Goal: Task Accomplishment & Management: Complete application form

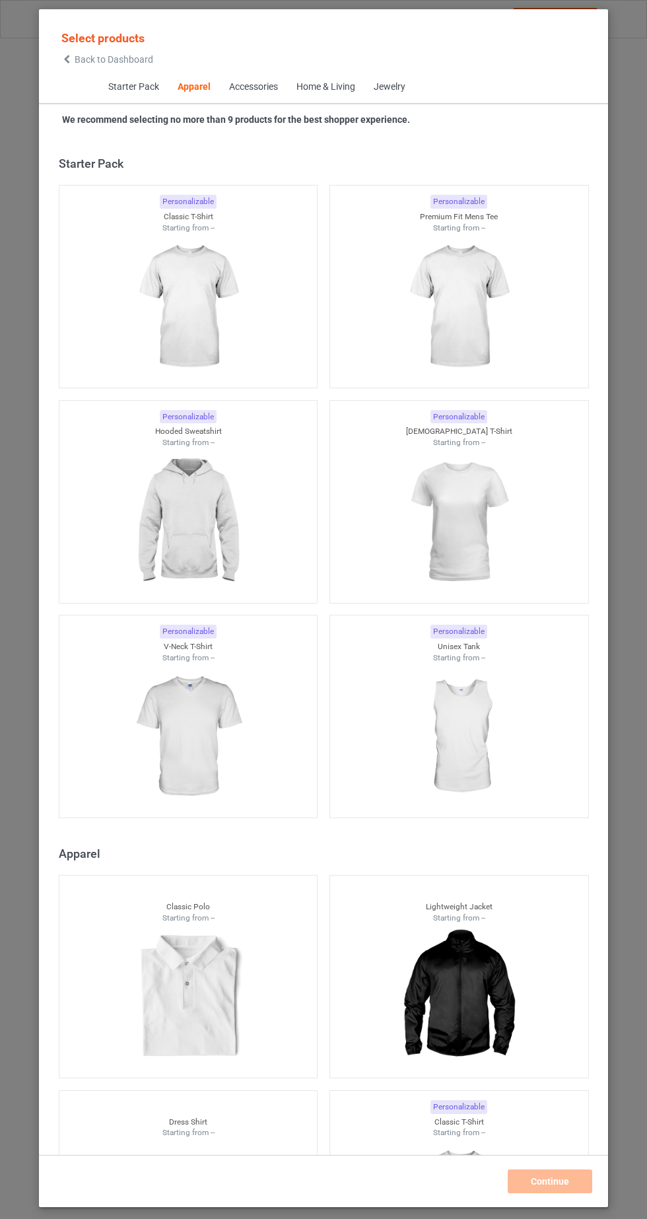
scroll to position [707, 0]
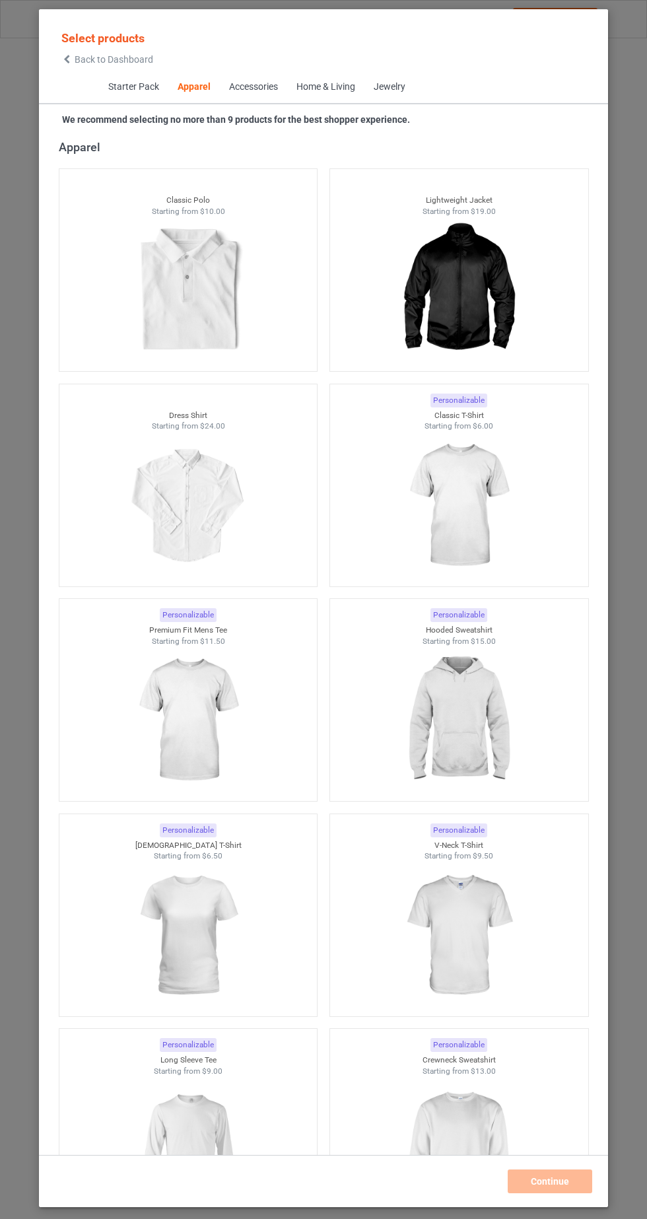
click at [503, 517] on img at bounding box center [459, 506] width 118 height 148
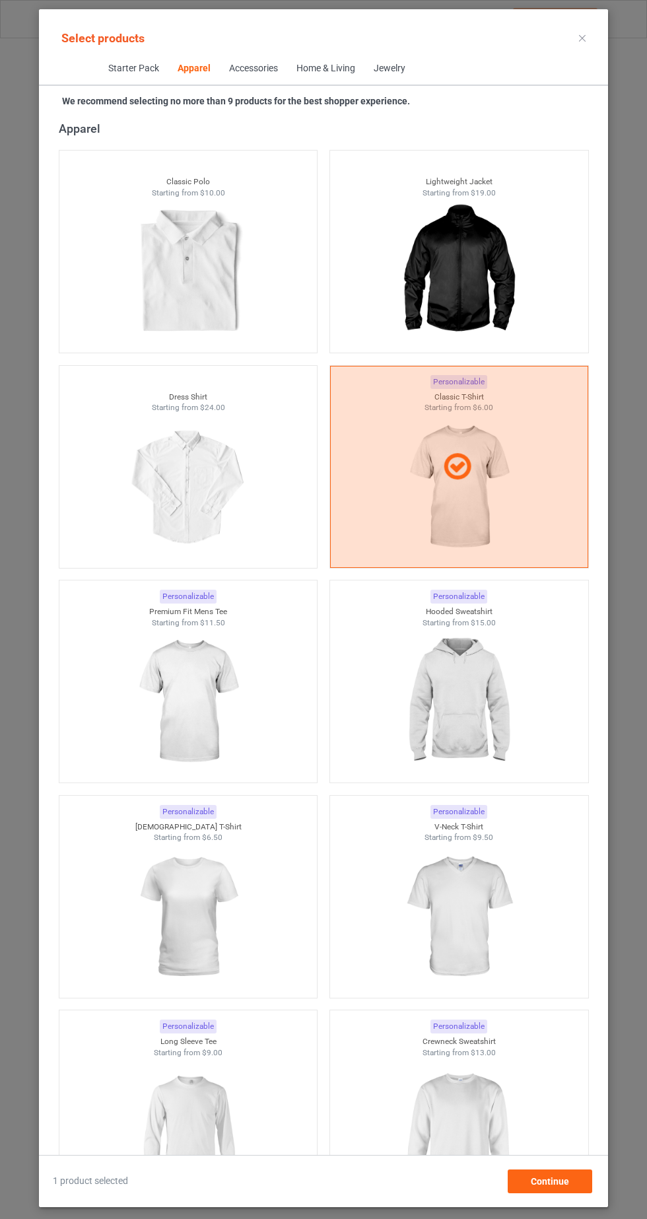
click at [166, 908] on img at bounding box center [188, 917] width 118 height 148
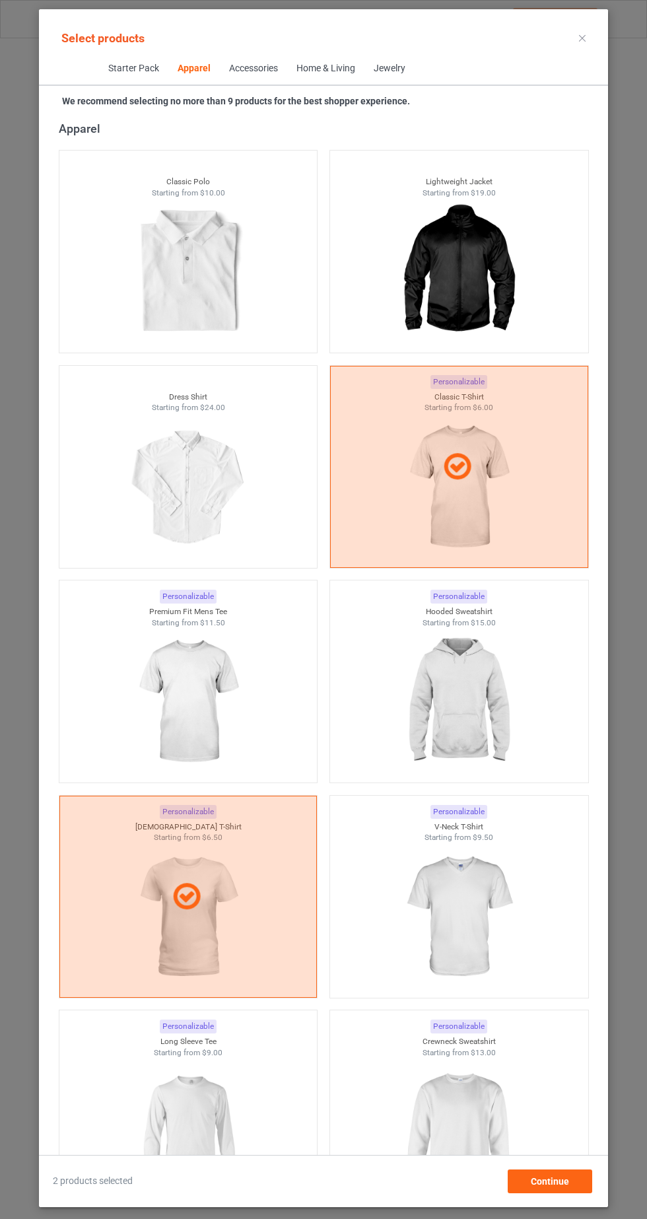
click at [476, 727] on img at bounding box center [459, 702] width 118 height 148
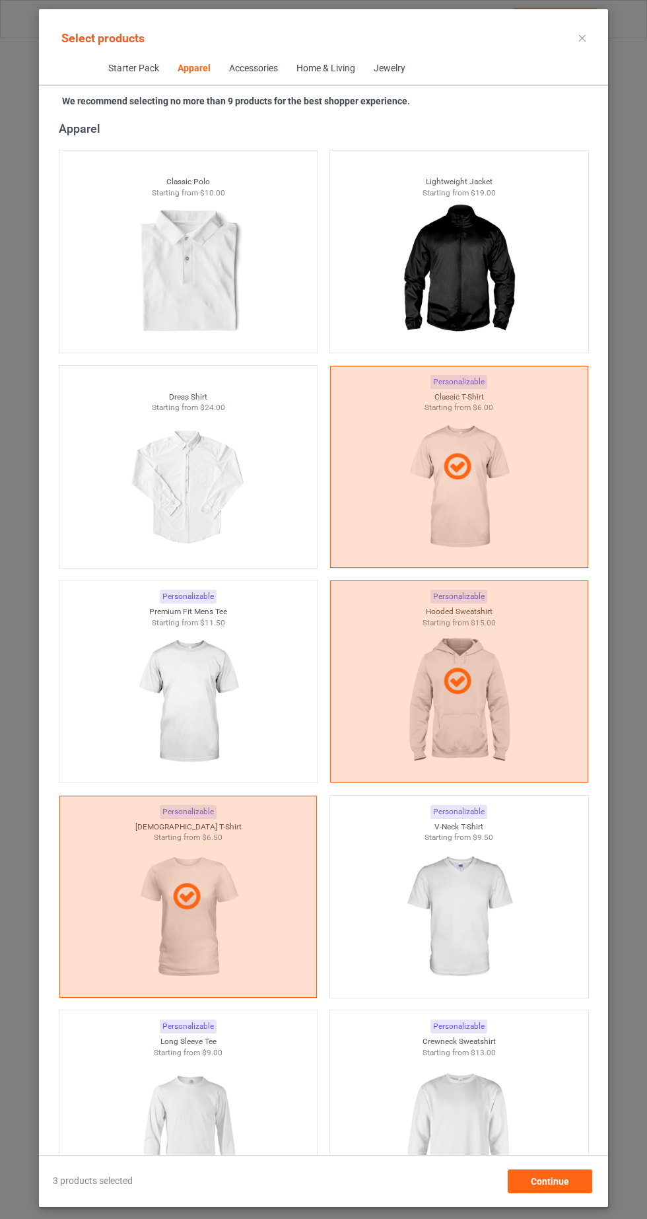
click at [489, 1131] on img at bounding box center [459, 1132] width 118 height 148
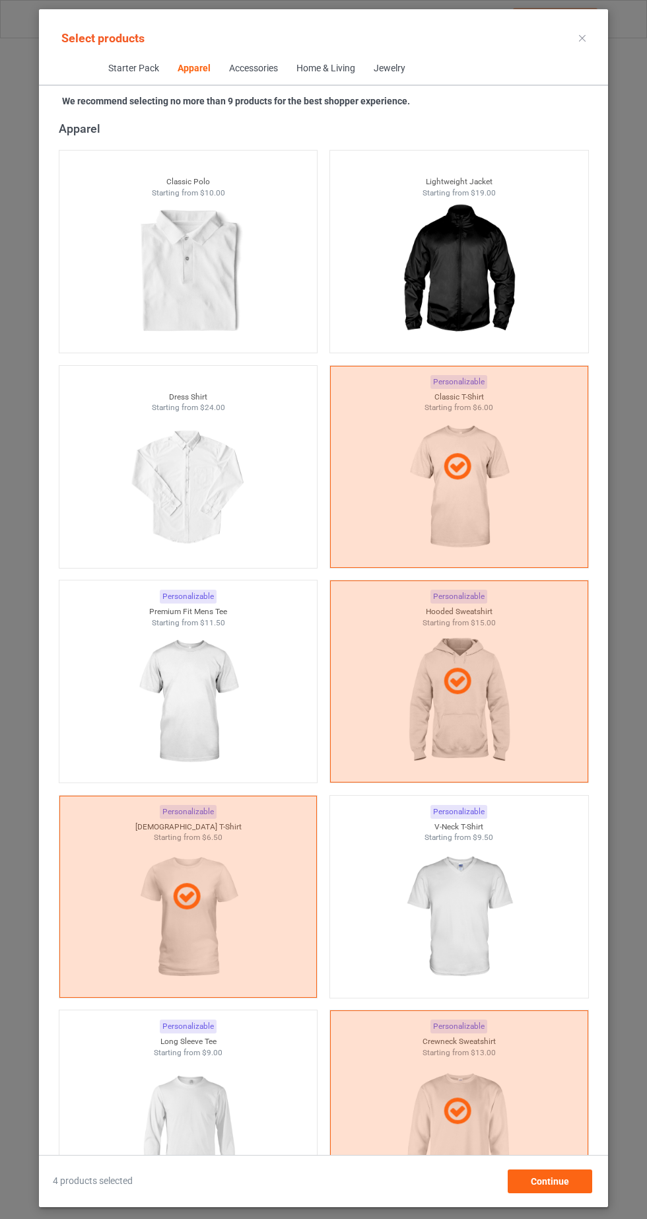
click at [187, 1123] on img at bounding box center [188, 1132] width 118 height 148
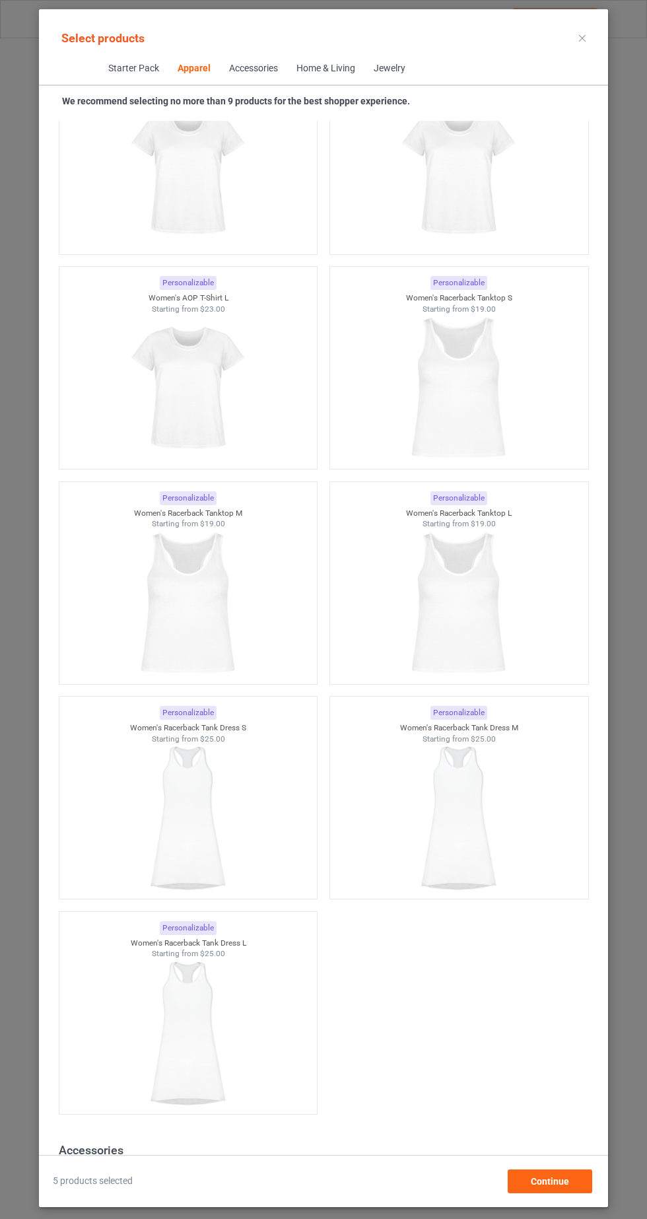
scroll to position [5402, 0]
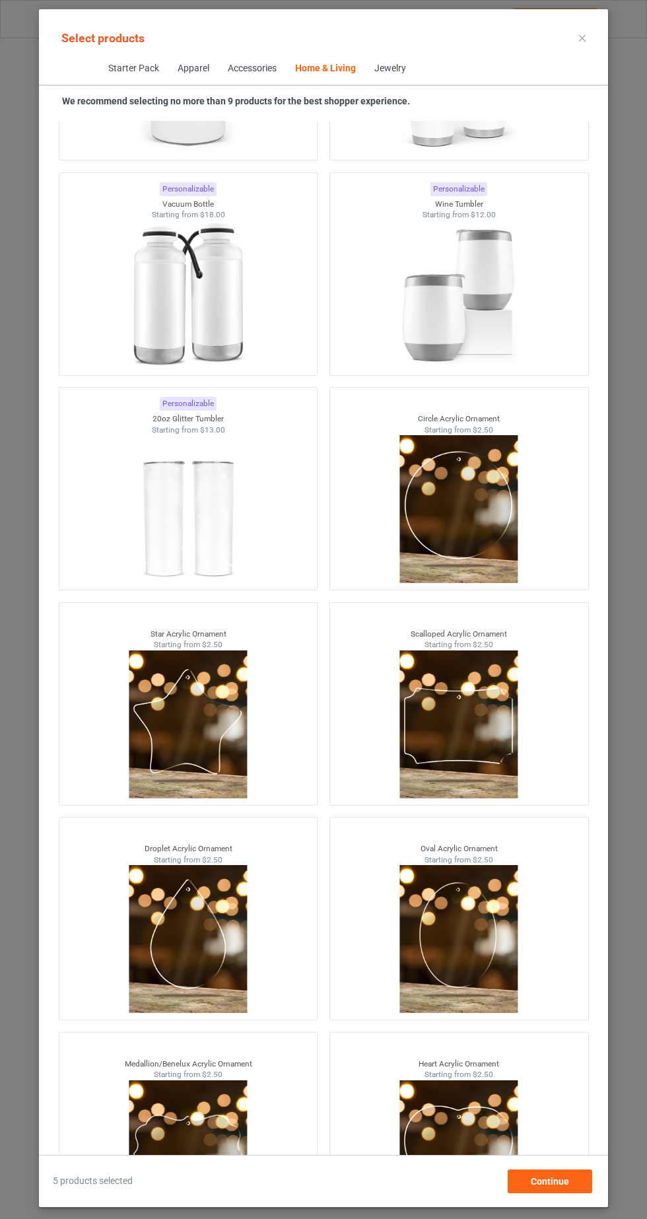
scroll to position [83, 0]
click at [588, 1184] on div "Continue" at bounding box center [550, 1182] width 85 height 24
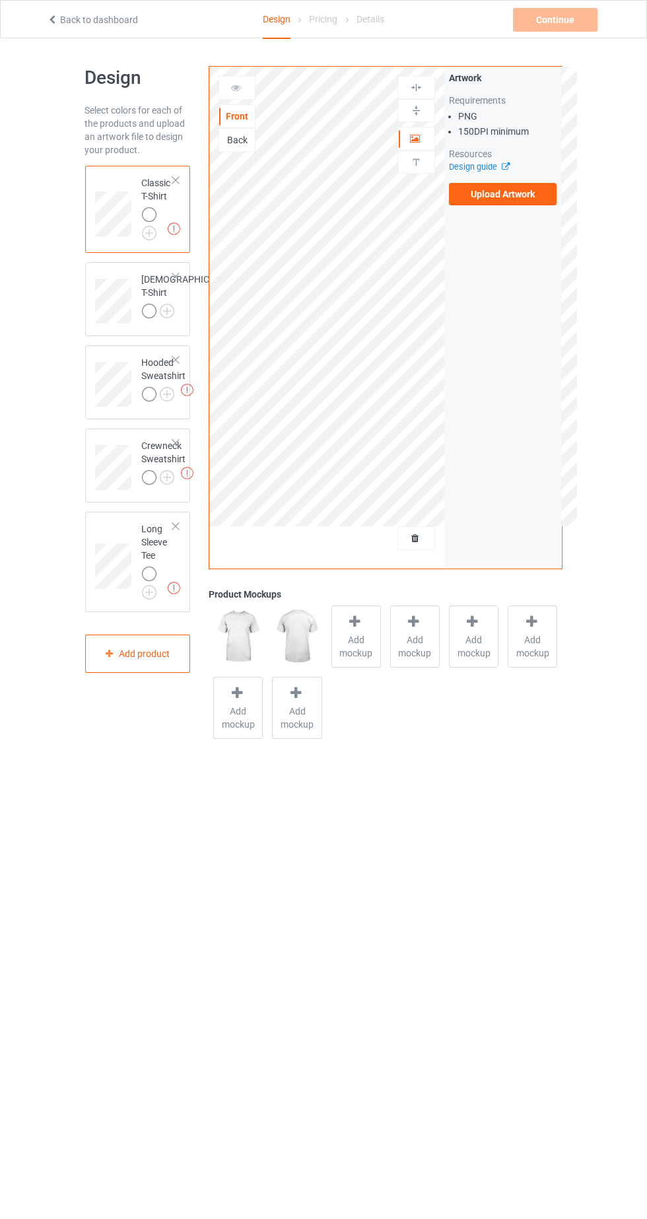
click at [0, 0] on img at bounding box center [0, 0] width 0 height 0
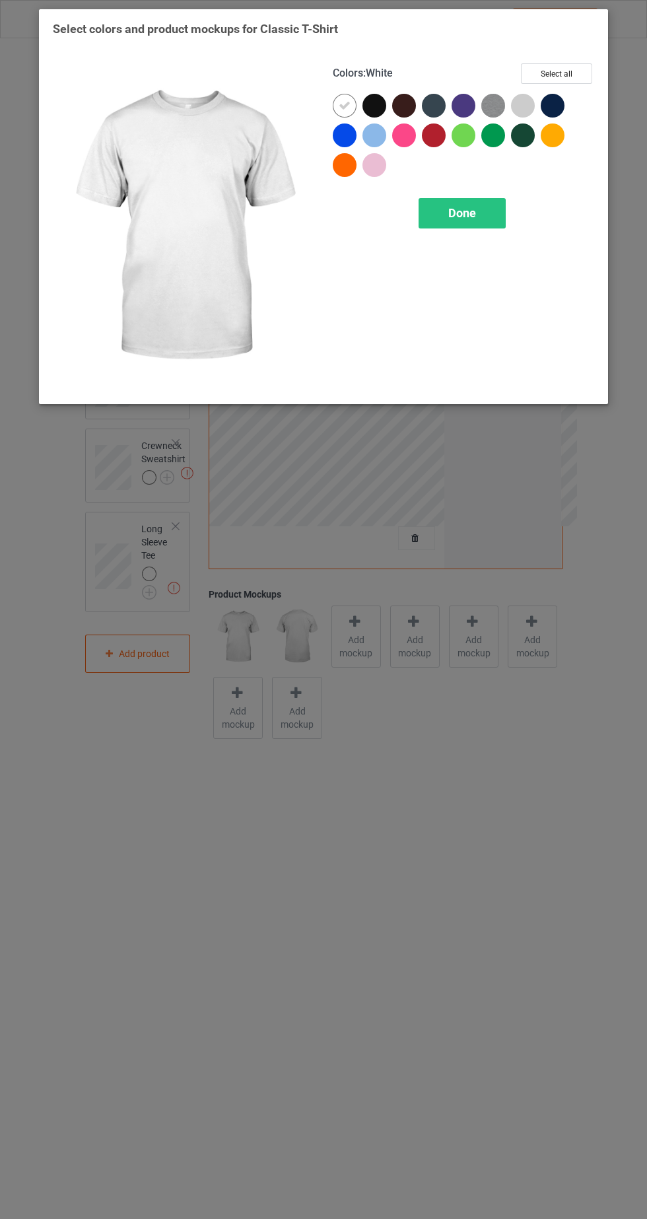
click at [373, 110] on div at bounding box center [375, 106] width 24 height 24
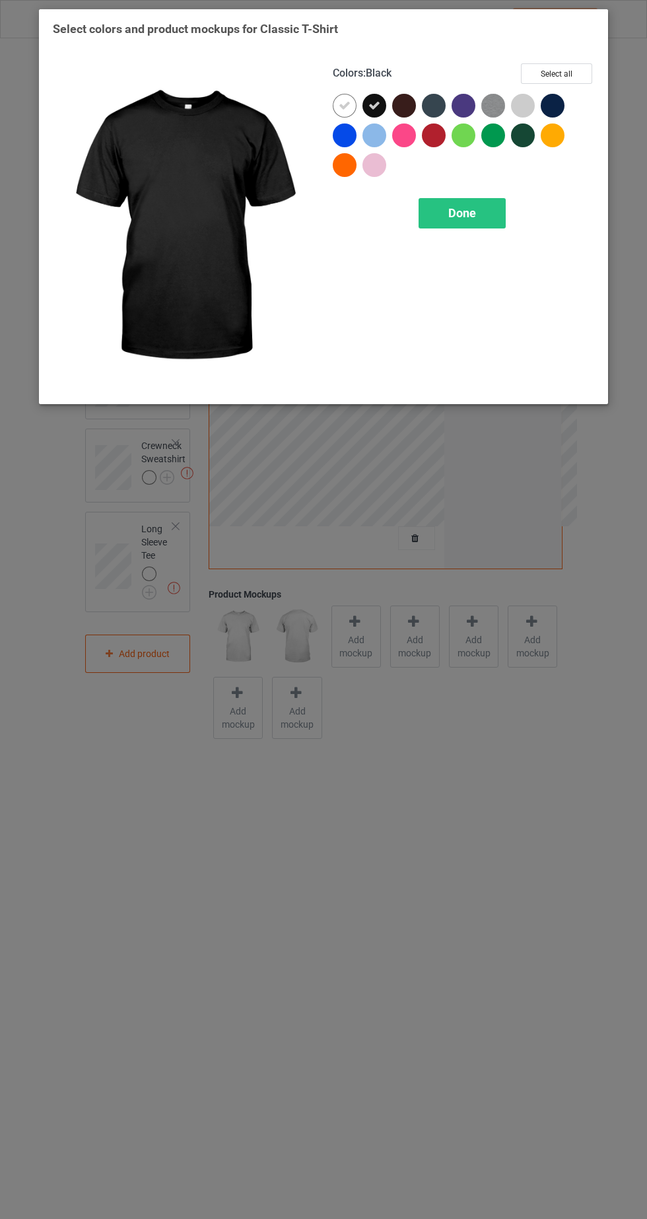
click at [344, 104] on icon at bounding box center [345, 106] width 12 height 12
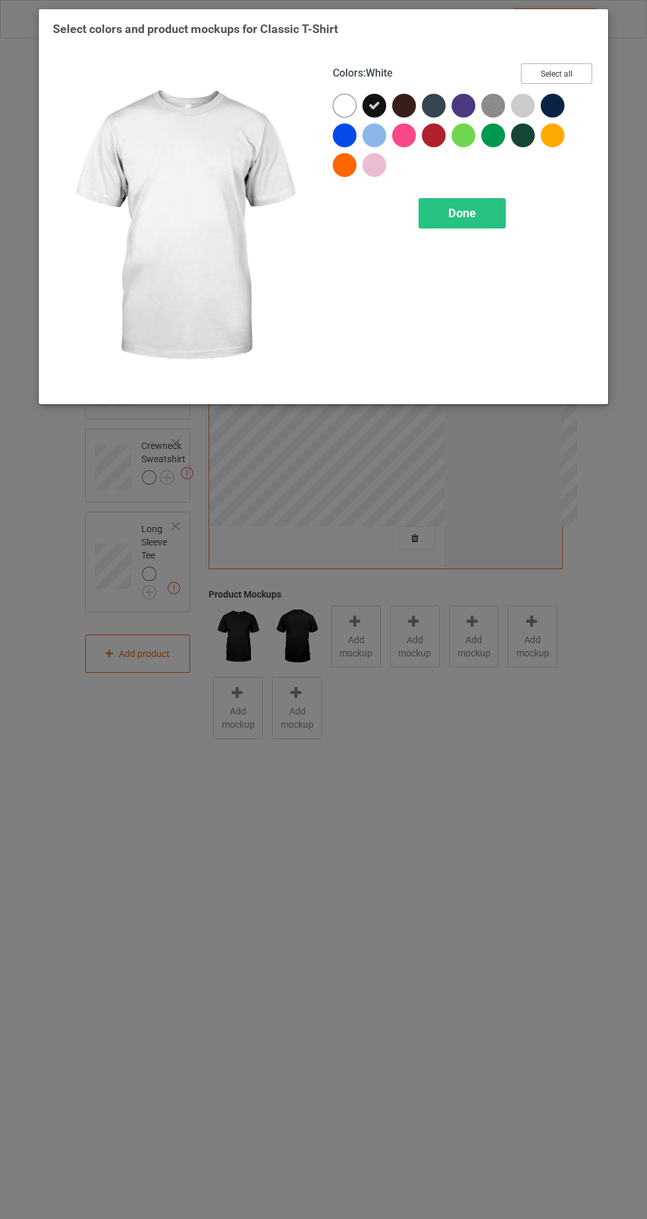
click at [570, 71] on button "Select all" at bounding box center [556, 73] width 71 height 20
click at [555, 73] on button "Reset to Default" at bounding box center [545, 73] width 96 height 20
click at [433, 139] on div at bounding box center [434, 136] width 24 height 24
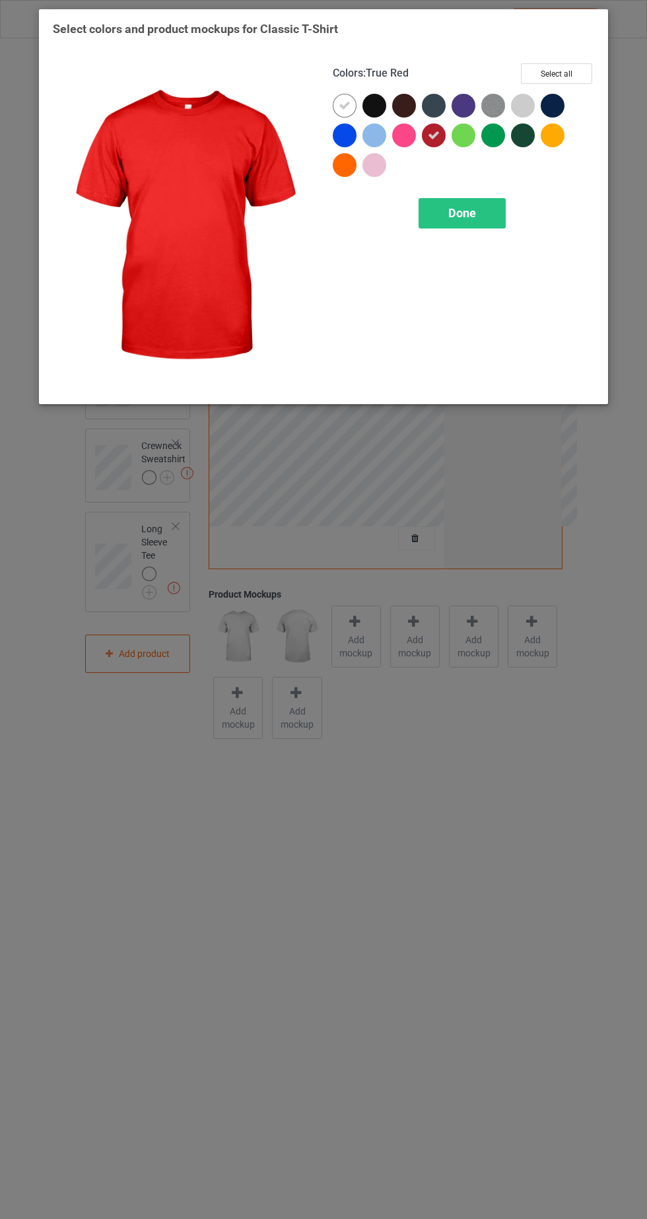
click at [340, 109] on icon at bounding box center [345, 106] width 12 height 12
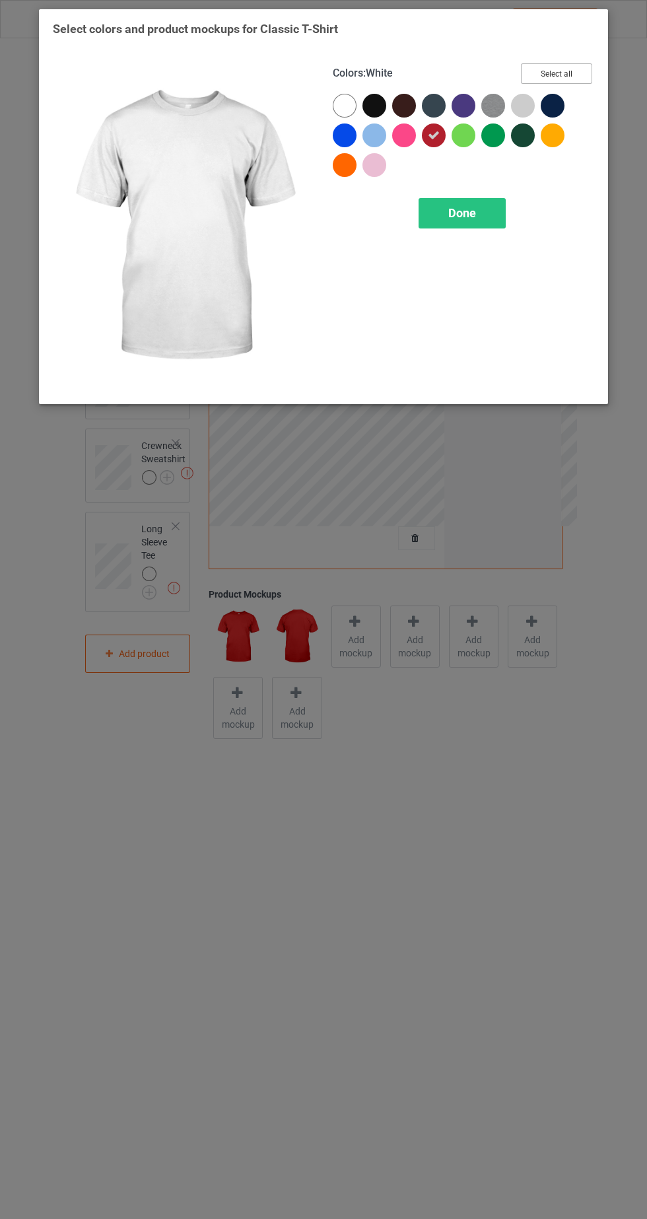
click at [567, 68] on button "Select all" at bounding box center [556, 73] width 71 height 20
click at [552, 135] on icon at bounding box center [553, 135] width 12 height 12
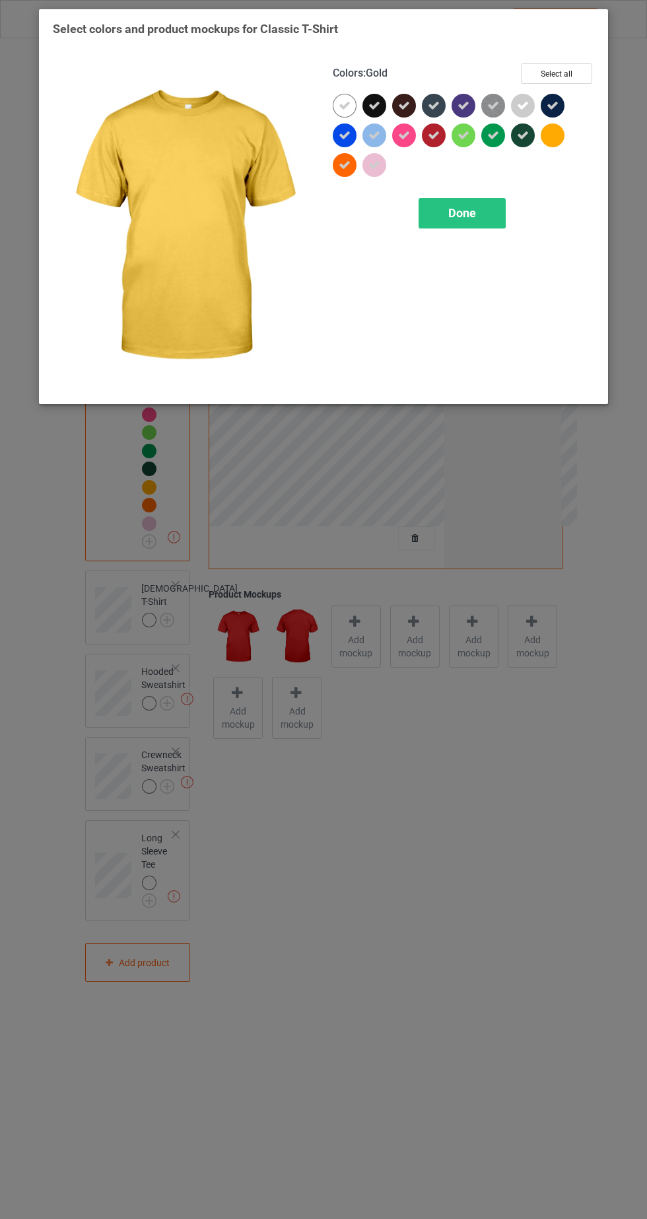
click at [474, 211] on span "Done" at bounding box center [462, 213] width 28 height 14
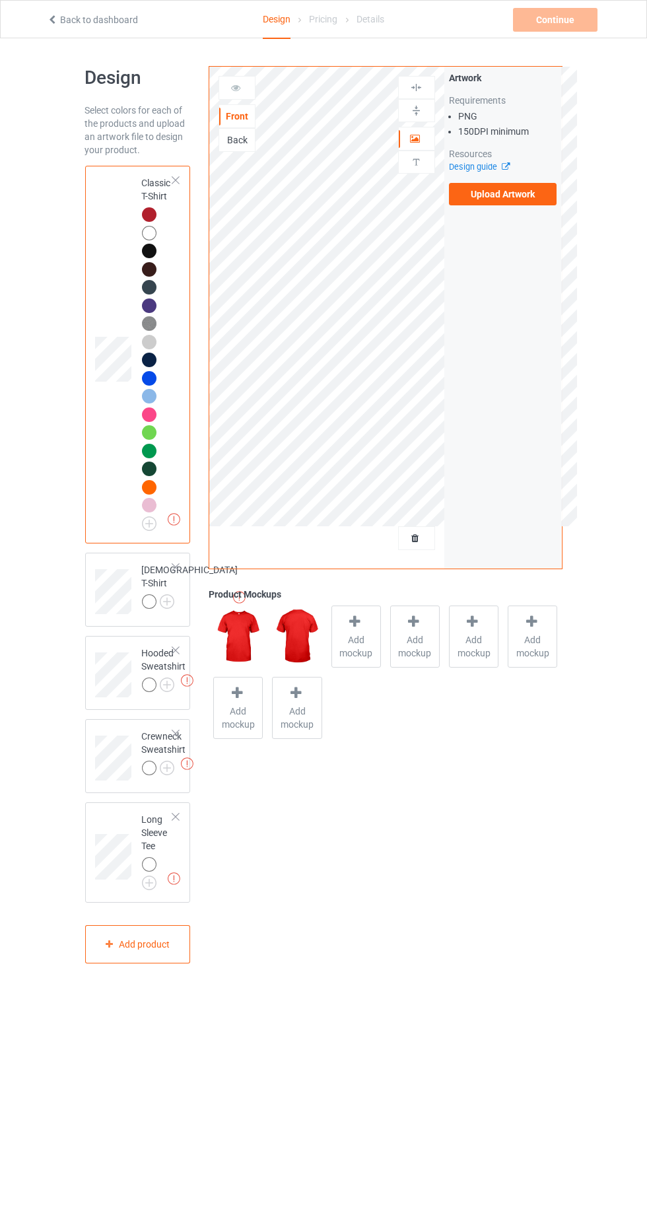
click at [513, 200] on label "Upload Artwork" at bounding box center [503, 194] width 108 height 22
click at [0, 0] on input "Upload Artwork" at bounding box center [0, 0] width 0 height 0
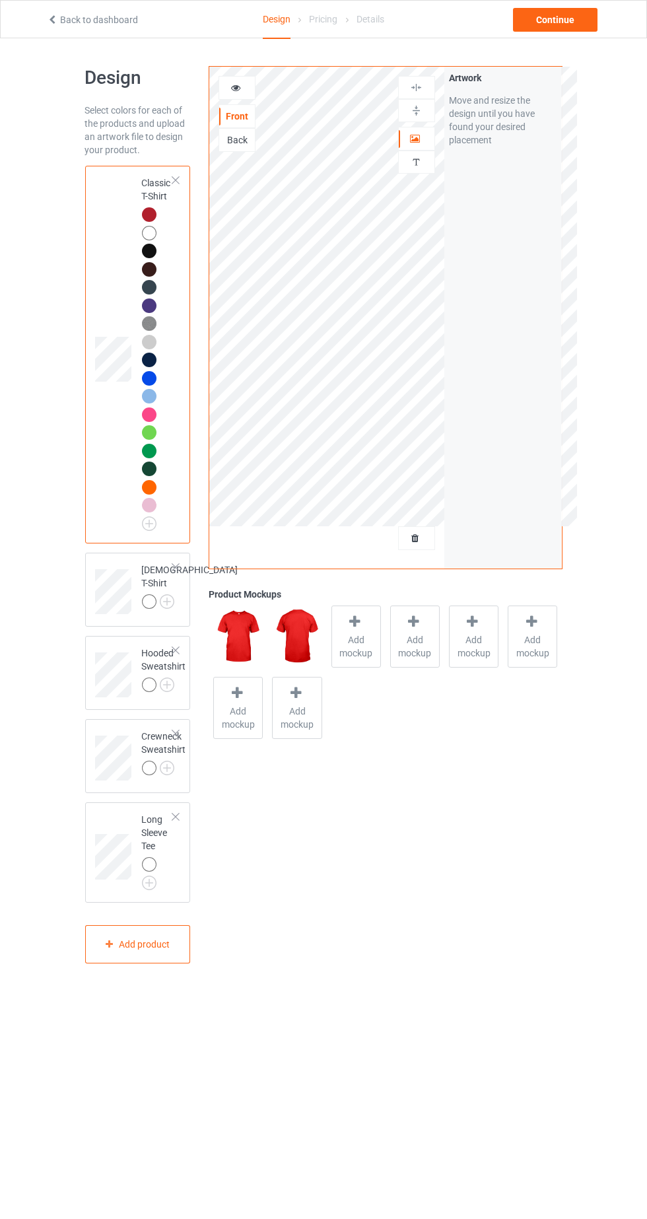
click at [236, 85] on icon at bounding box center [236, 85] width 11 height 9
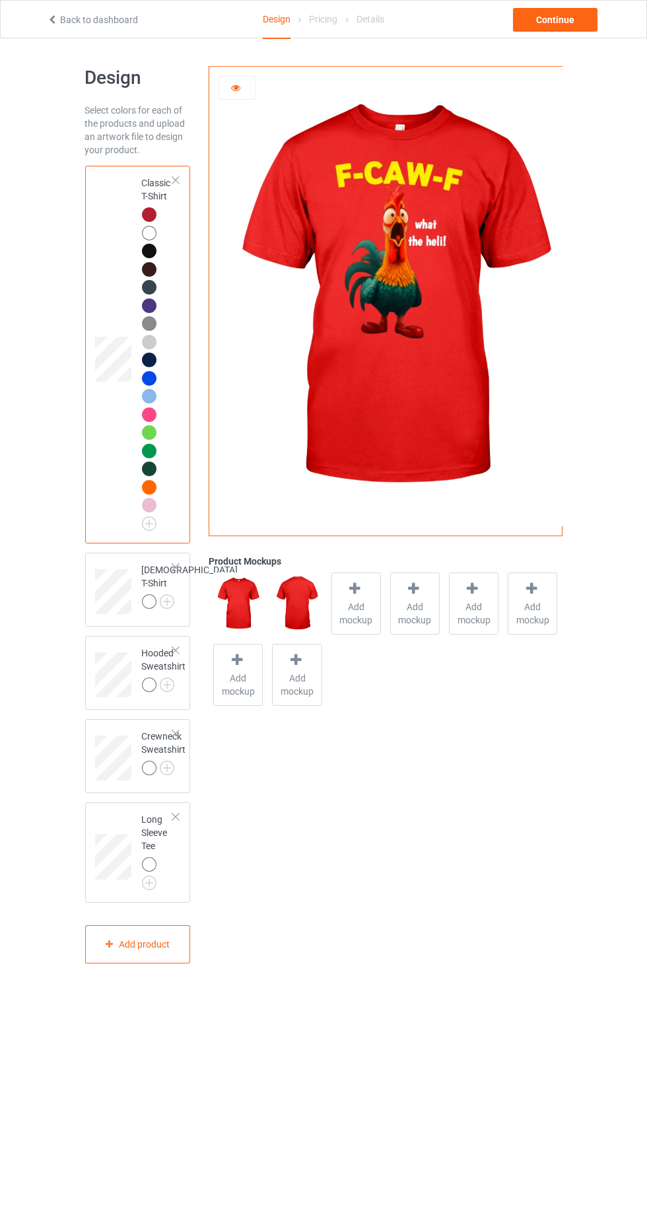
click at [0, 0] on img at bounding box center [0, 0] width 0 height 0
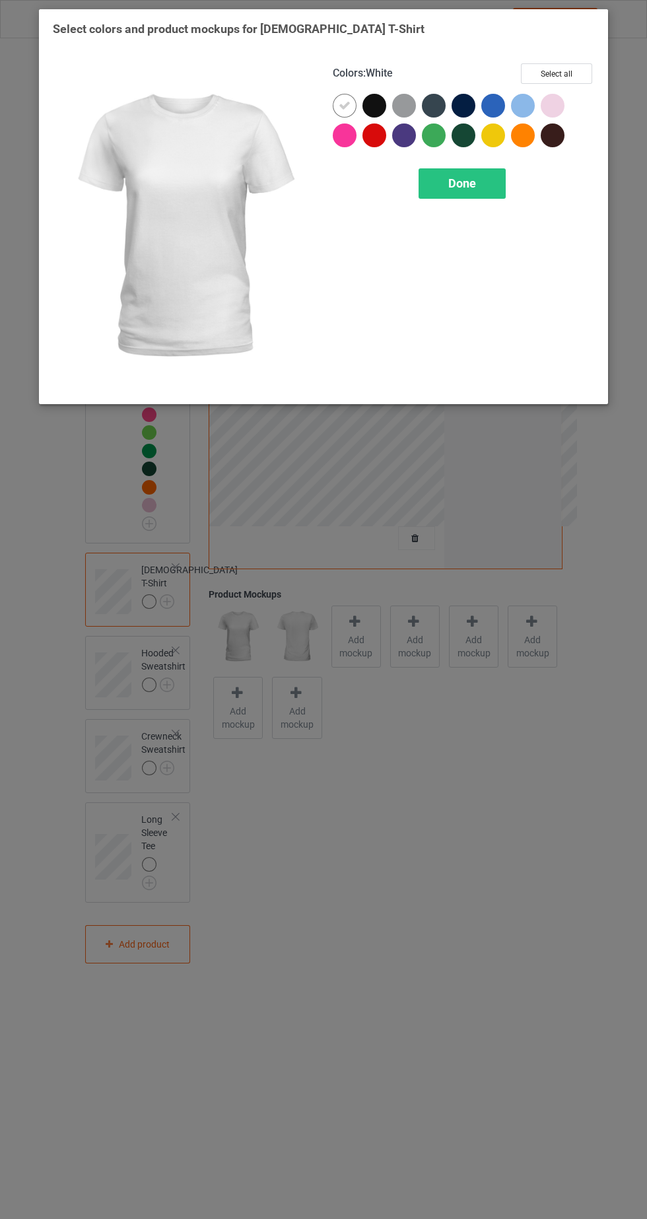
click at [375, 147] on div at bounding box center [378, 139] width 30 height 30
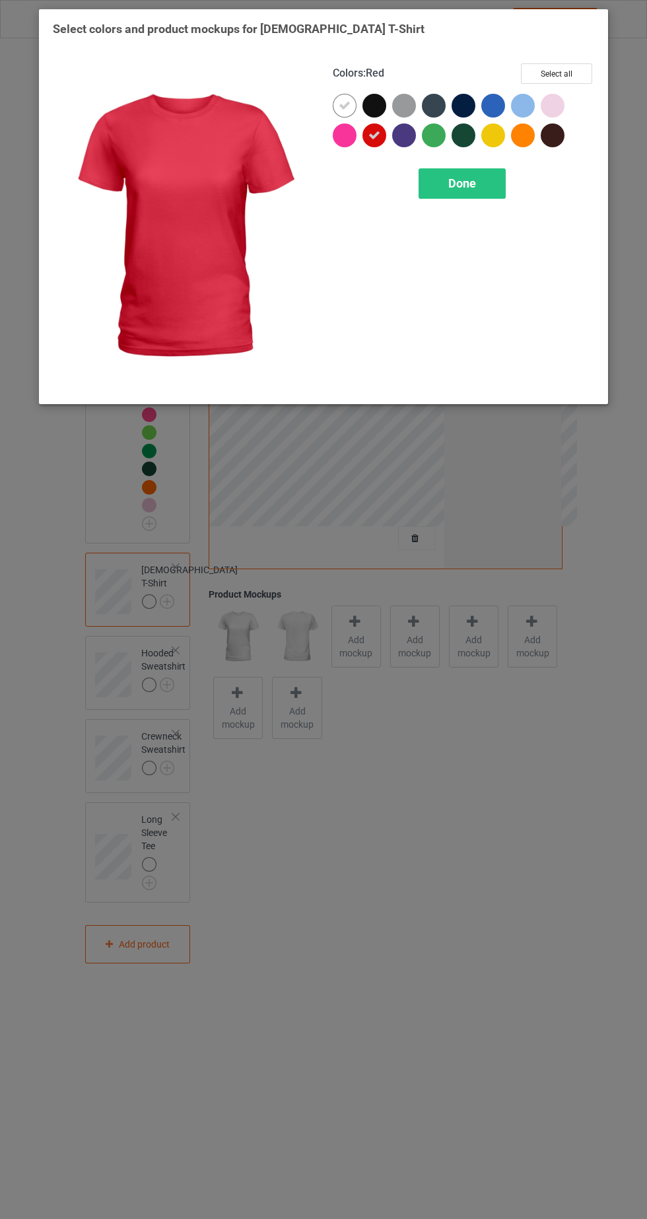
click at [344, 103] on icon at bounding box center [345, 106] width 12 height 12
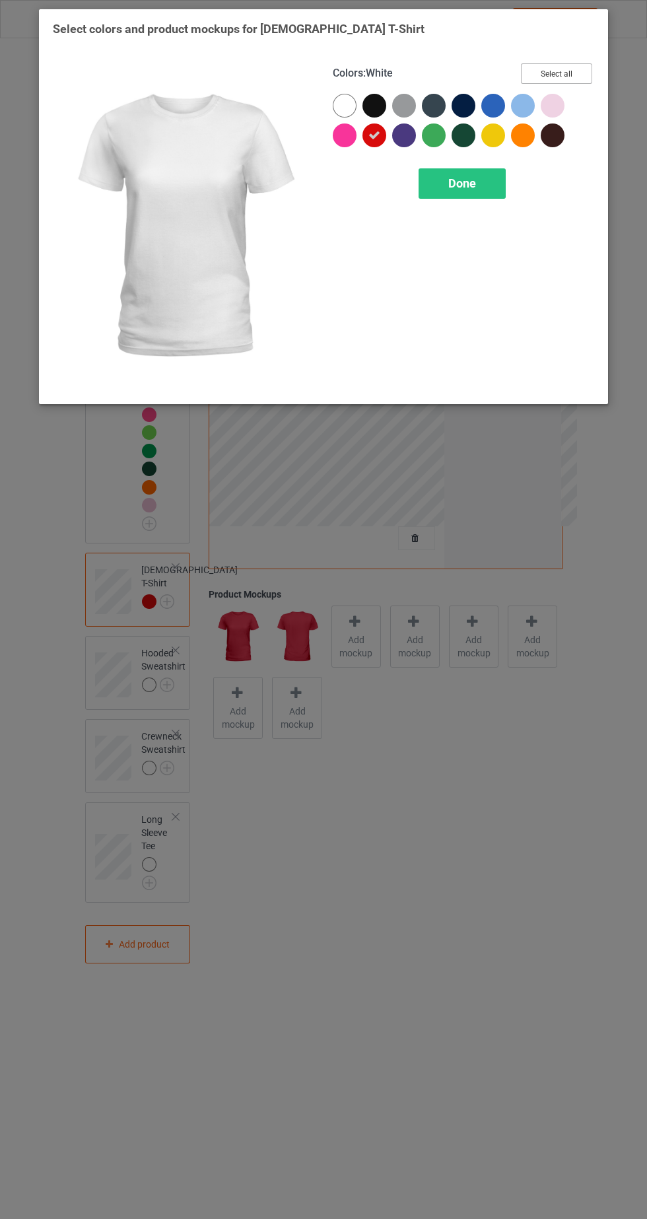
click at [560, 66] on button "Select all" at bounding box center [556, 73] width 71 height 20
click at [344, 104] on icon at bounding box center [345, 106] width 12 height 12
click at [477, 180] on div "Done" at bounding box center [462, 183] width 87 height 30
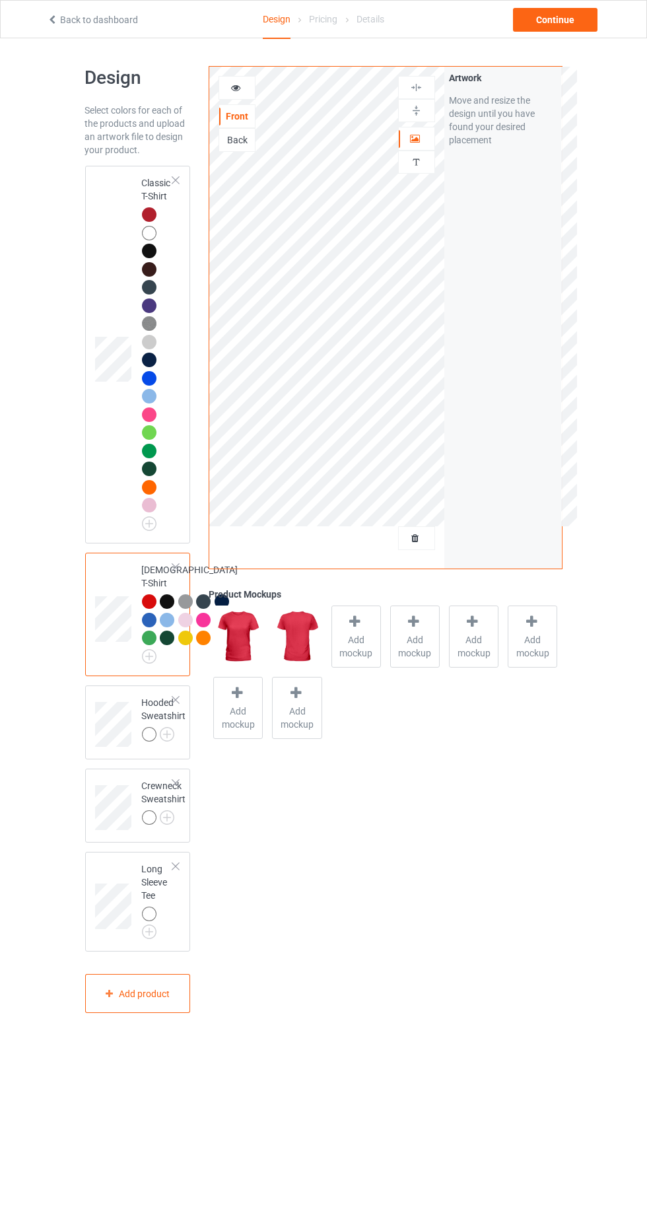
click at [142, 228] on div at bounding box center [151, 235] width 18 height 18
click at [231, 81] on icon at bounding box center [236, 85] width 11 height 9
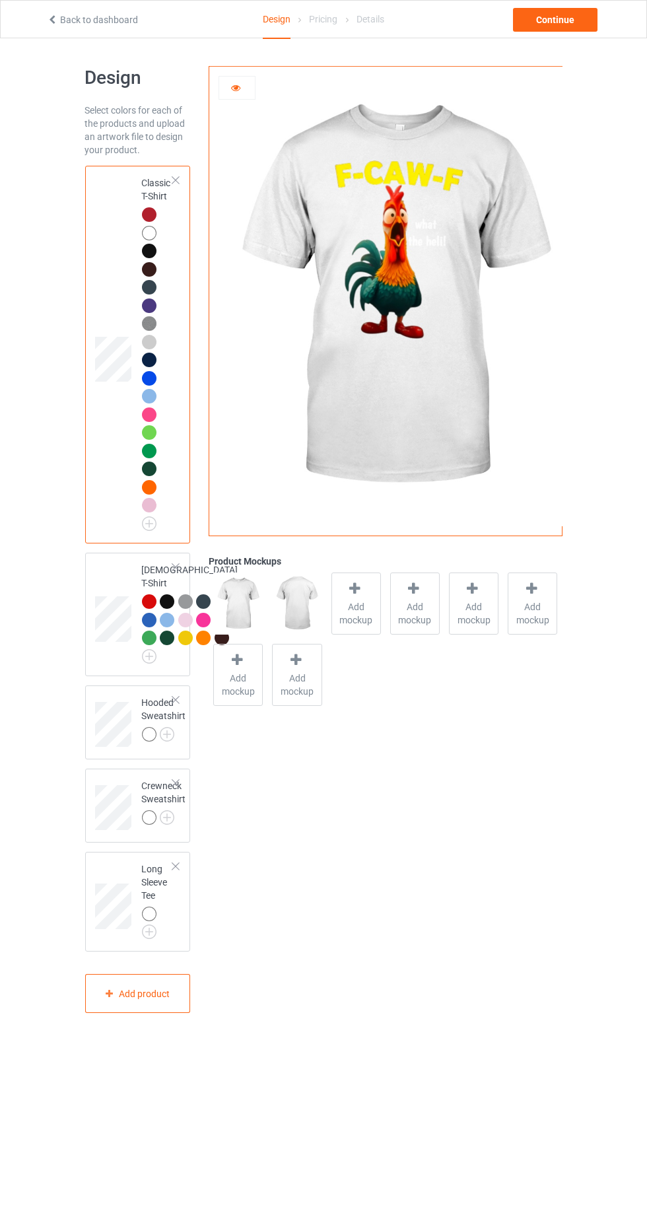
click at [152, 507] on div at bounding box center [149, 505] width 15 height 15
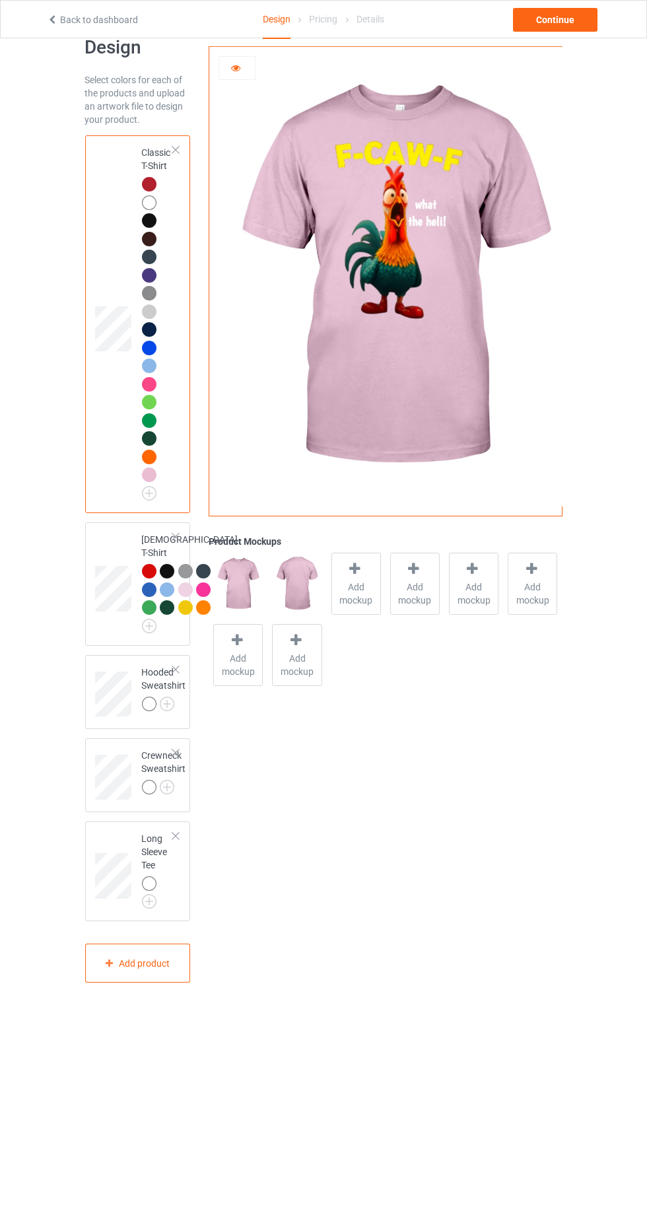
scroll to position [34, 0]
click at [0, 0] on img at bounding box center [0, 0] width 0 height 0
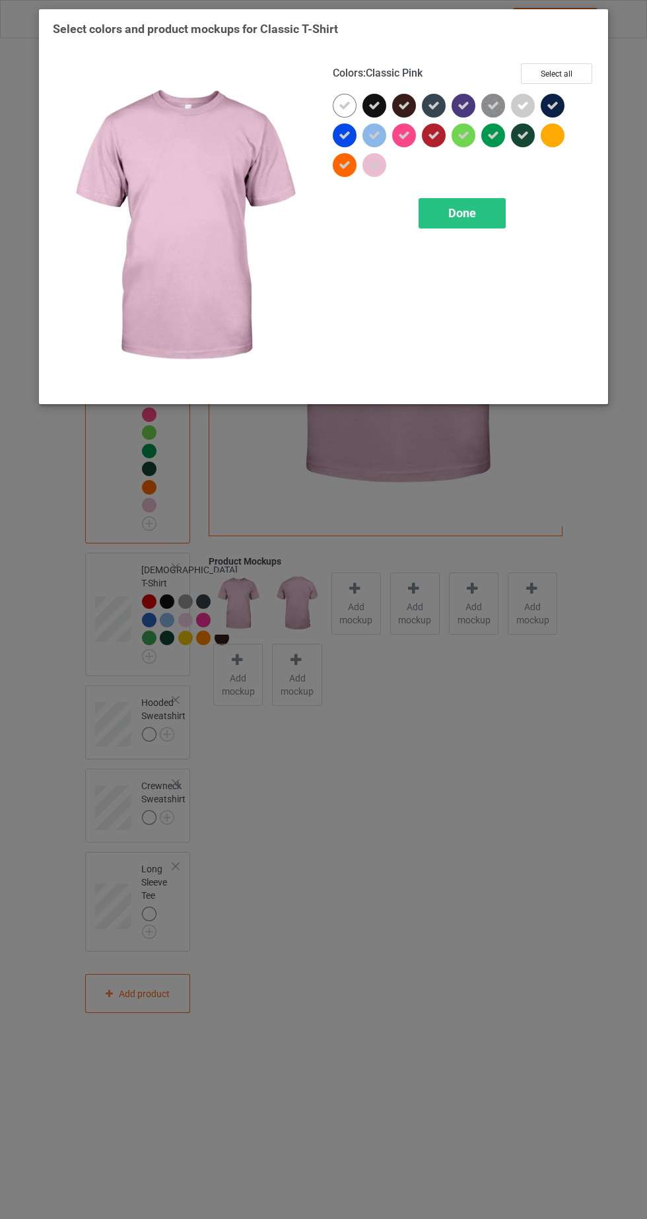
click at [344, 104] on icon at bounding box center [345, 106] width 12 height 12
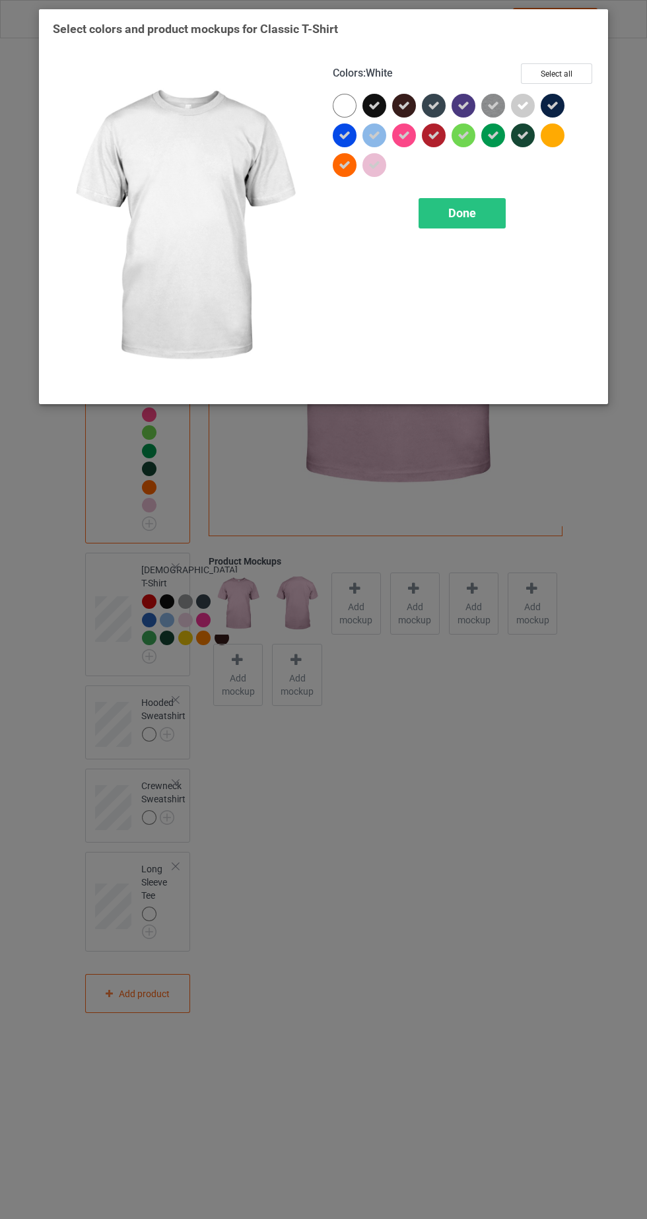
click at [476, 218] on div "Done" at bounding box center [462, 213] width 87 height 30
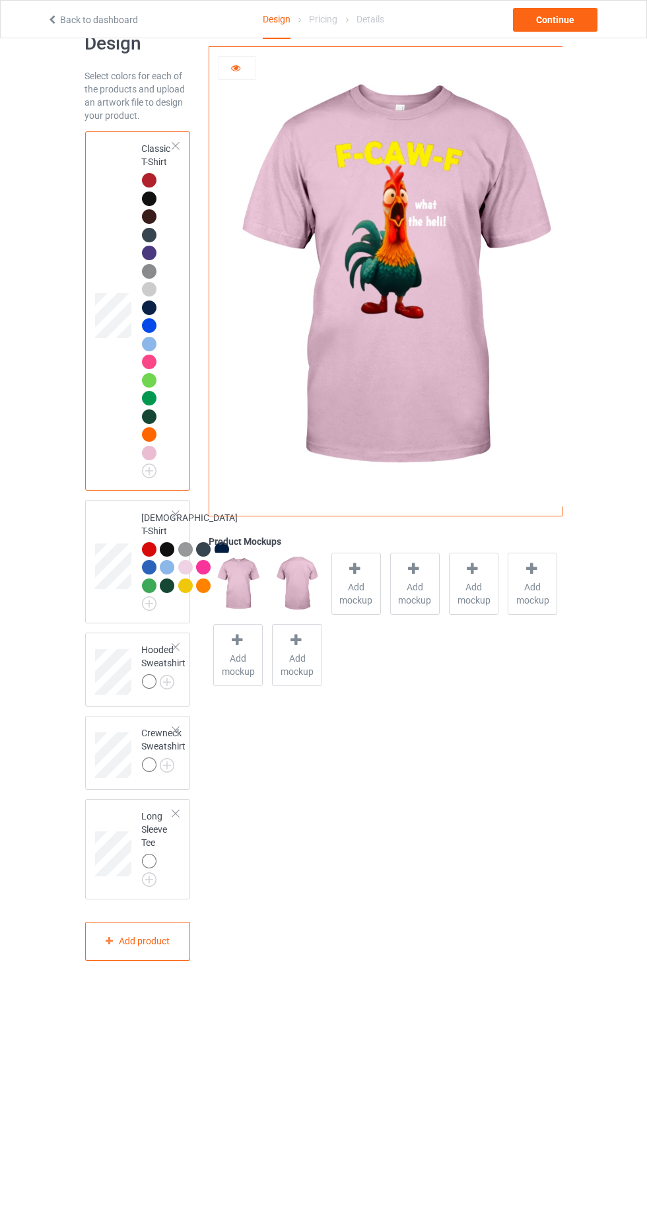
click at [0, 0] on img at bounding box center [0, 0] width 0 height 0
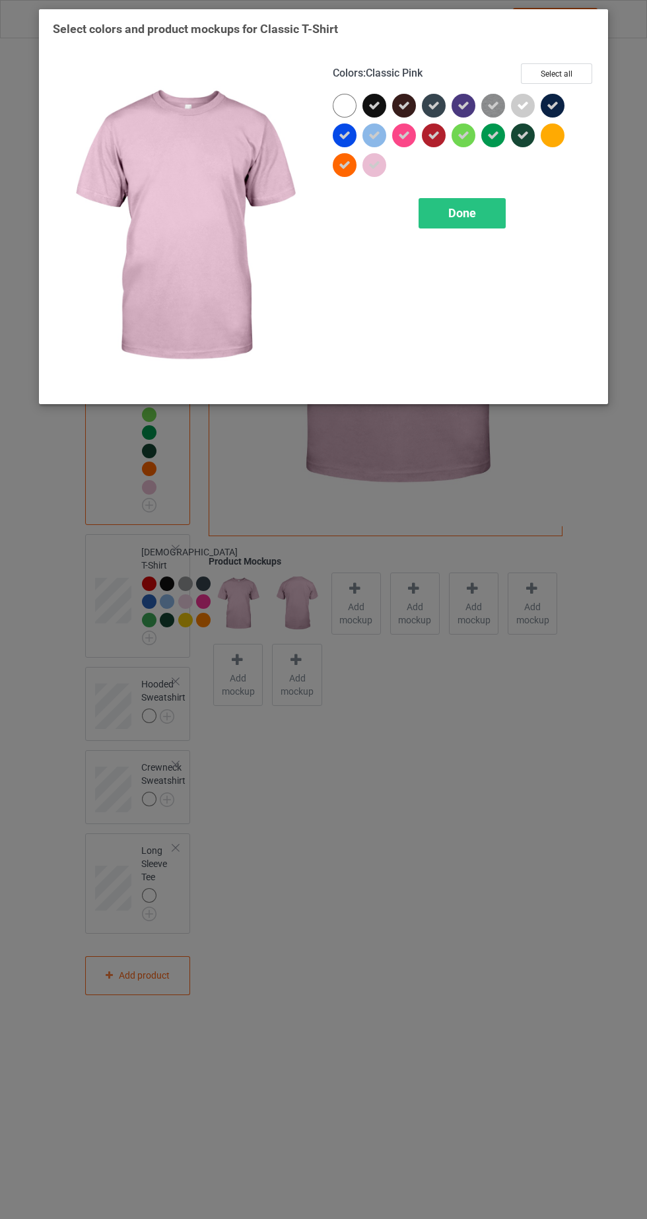
click at [375, 164] on icon at bounding box center [375, 165] width 12 height 12
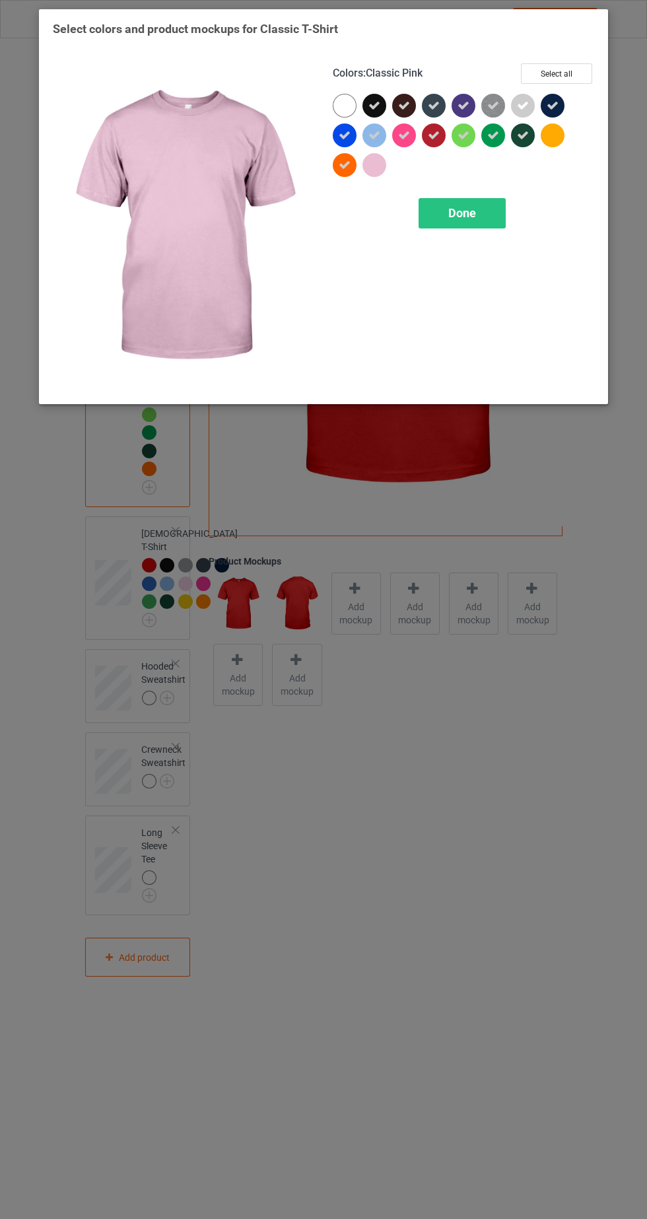
click at [374, 133] on icon at bounding box center [375, 135] width 12 height 12
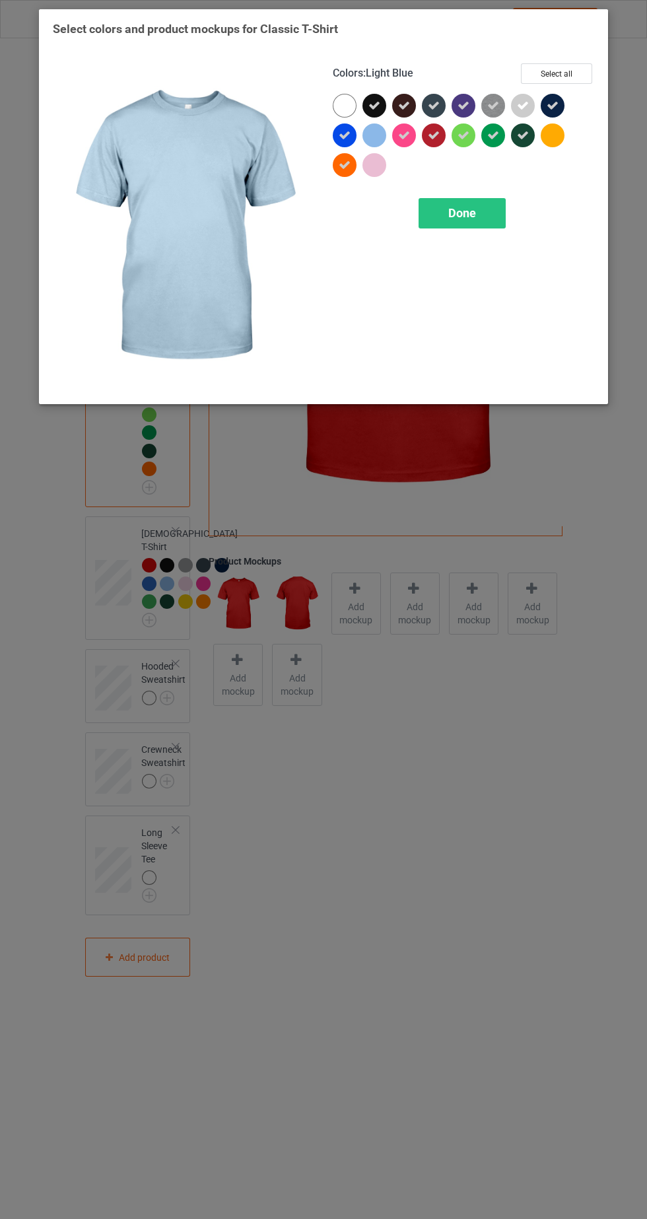
click at [528, 106] on icon at bounding box center [523, 106] width 12 height 12
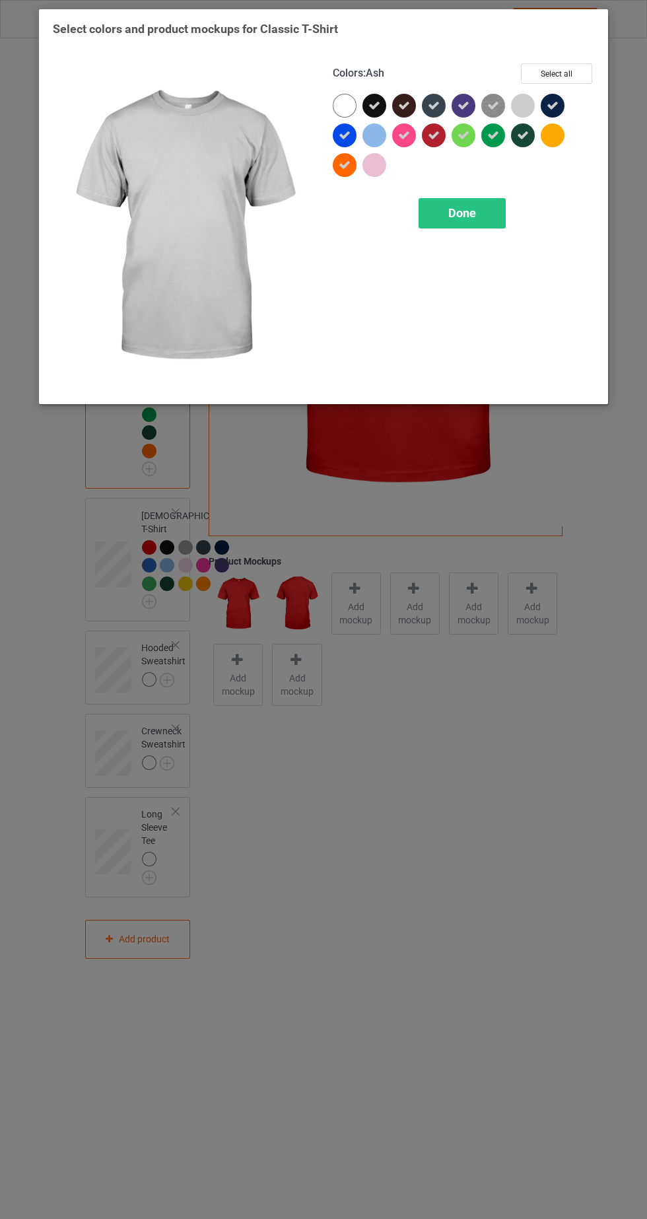
click at [480, 212] on div "Done" at bounding box center [462, 213] width 87 height 30
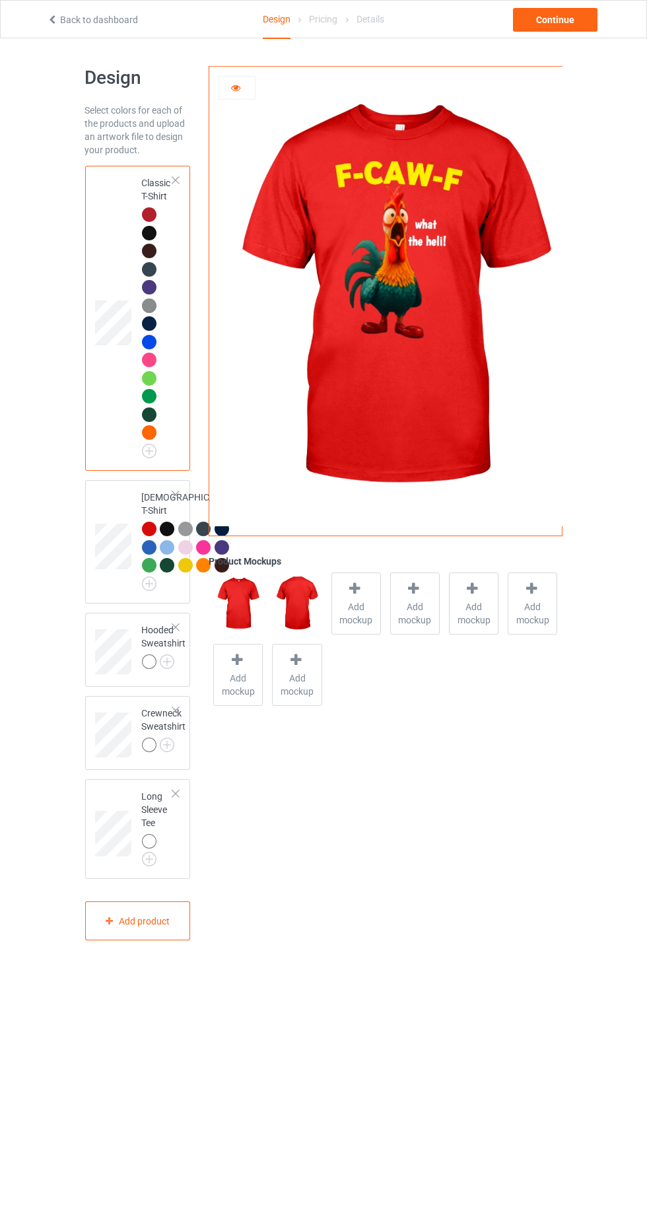
click at [0, 0] on img at bounding box center [0, 0] width 0 height 0
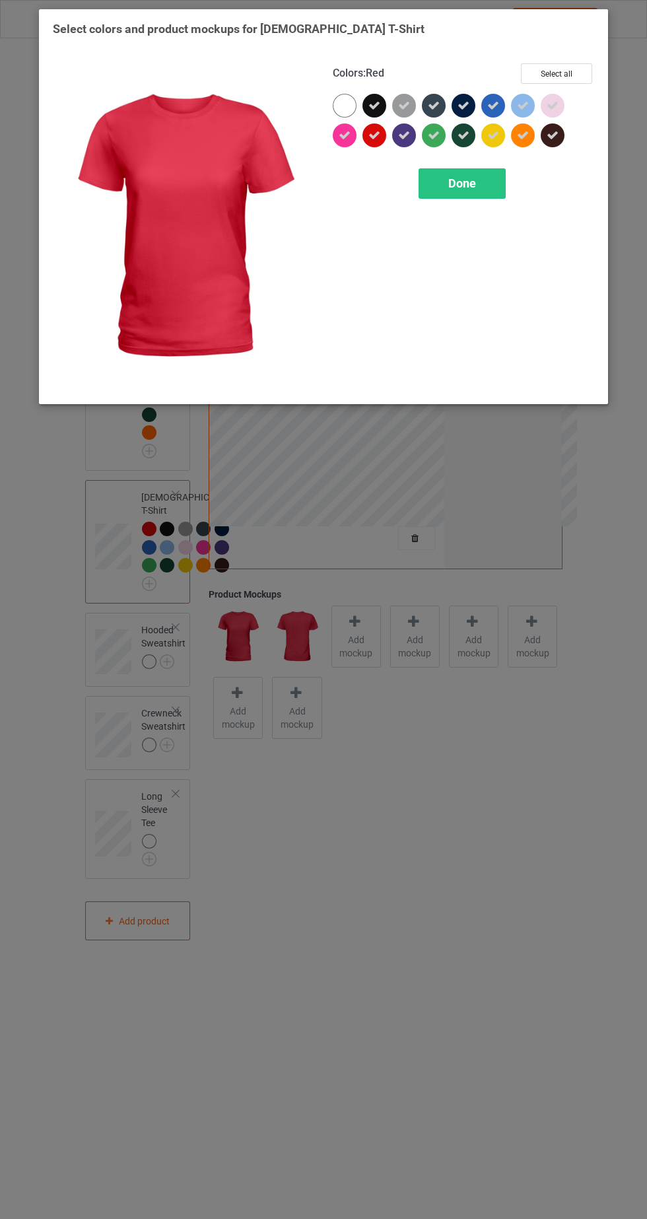
click at [402, 108] on icon at bounding box center [404, 106] width 12 height 12
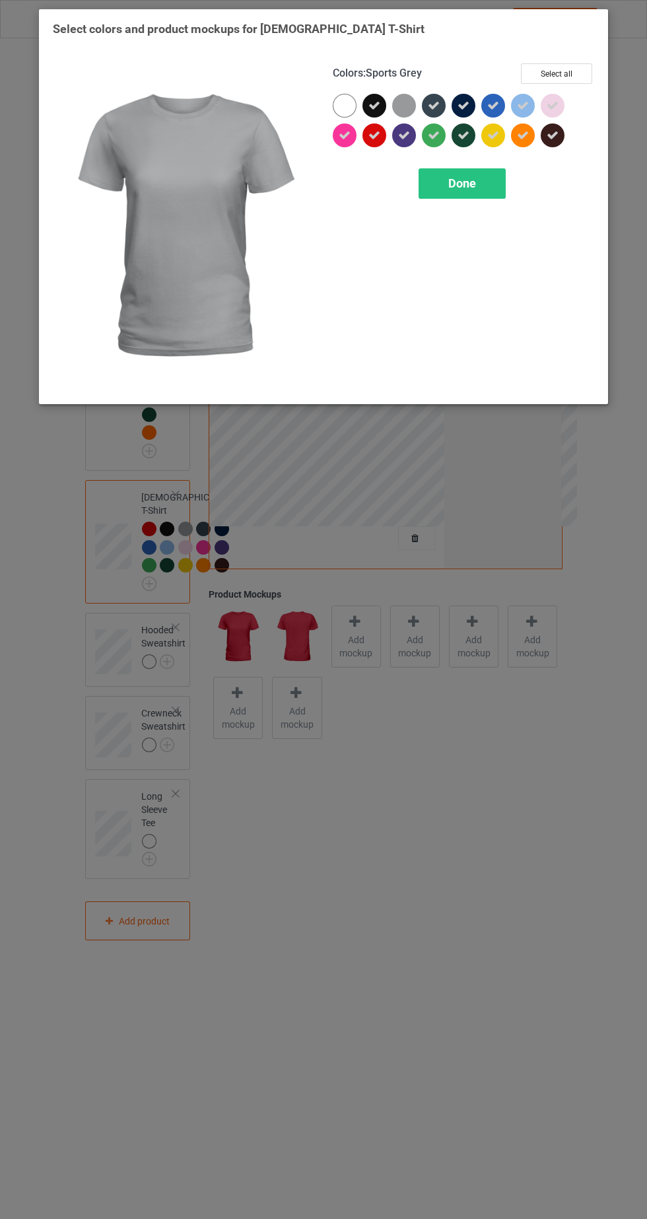
click at [523, 104] on icon at bounding box center [523, 106] width 12 height 12
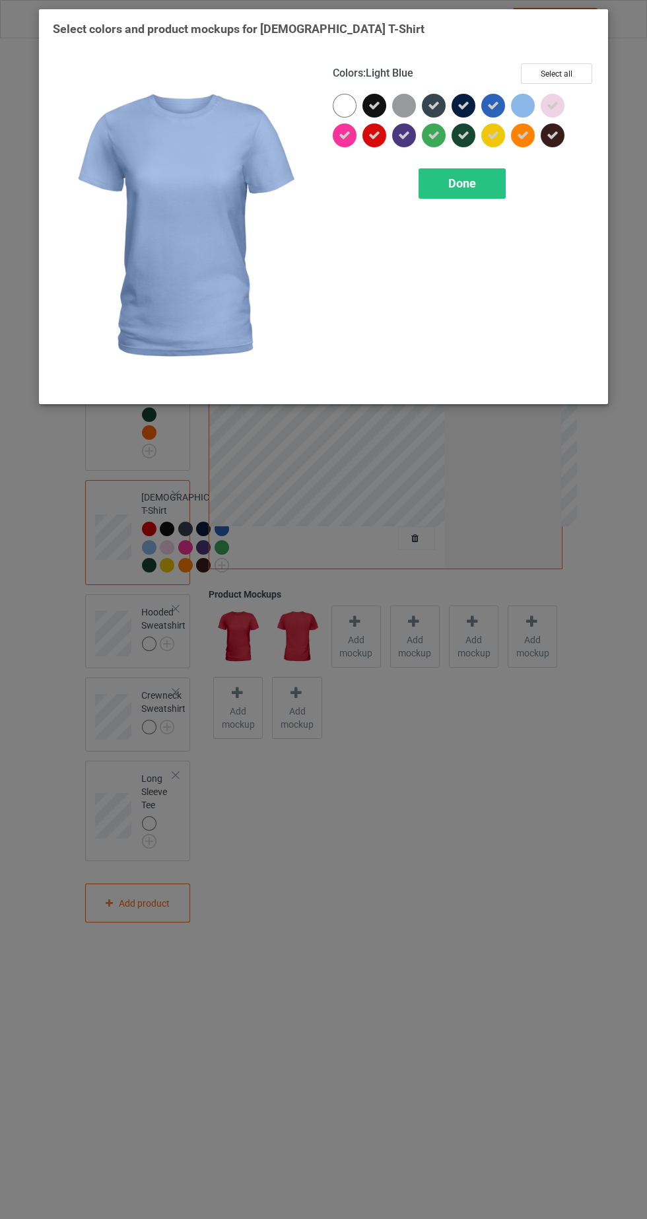
click at [552, 104] on icon at bounding box center [553, 106] width 12 height 12
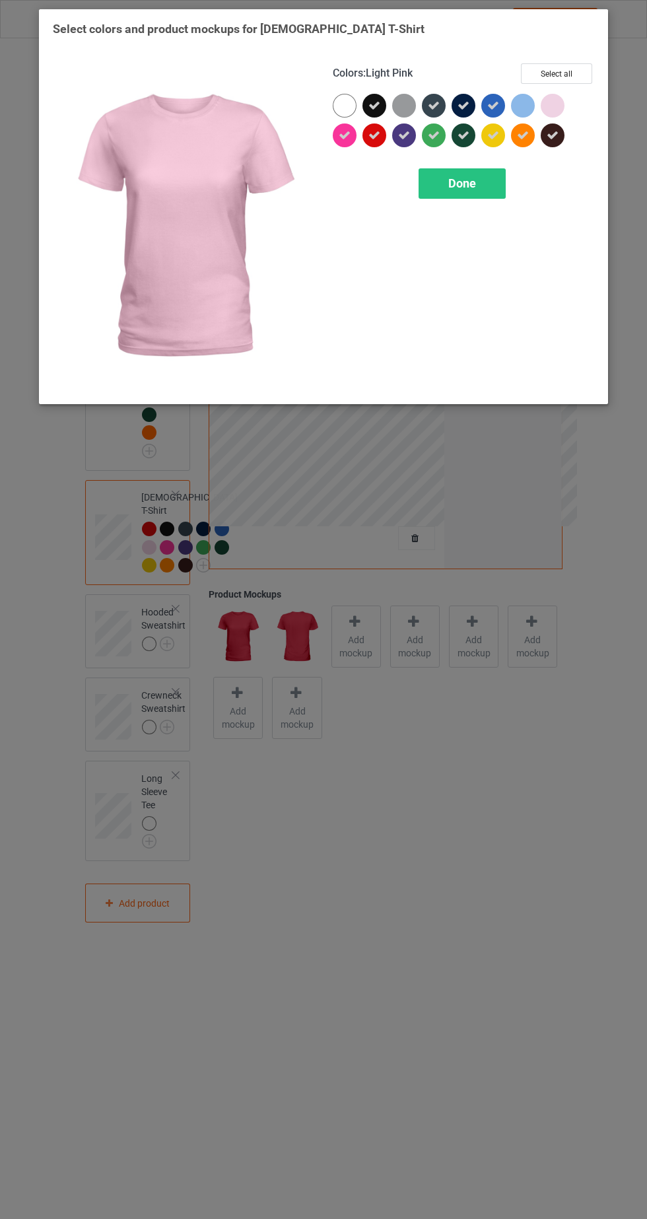
click at [498, 145] on div at bounding box center [494, 136] width 24 height 24
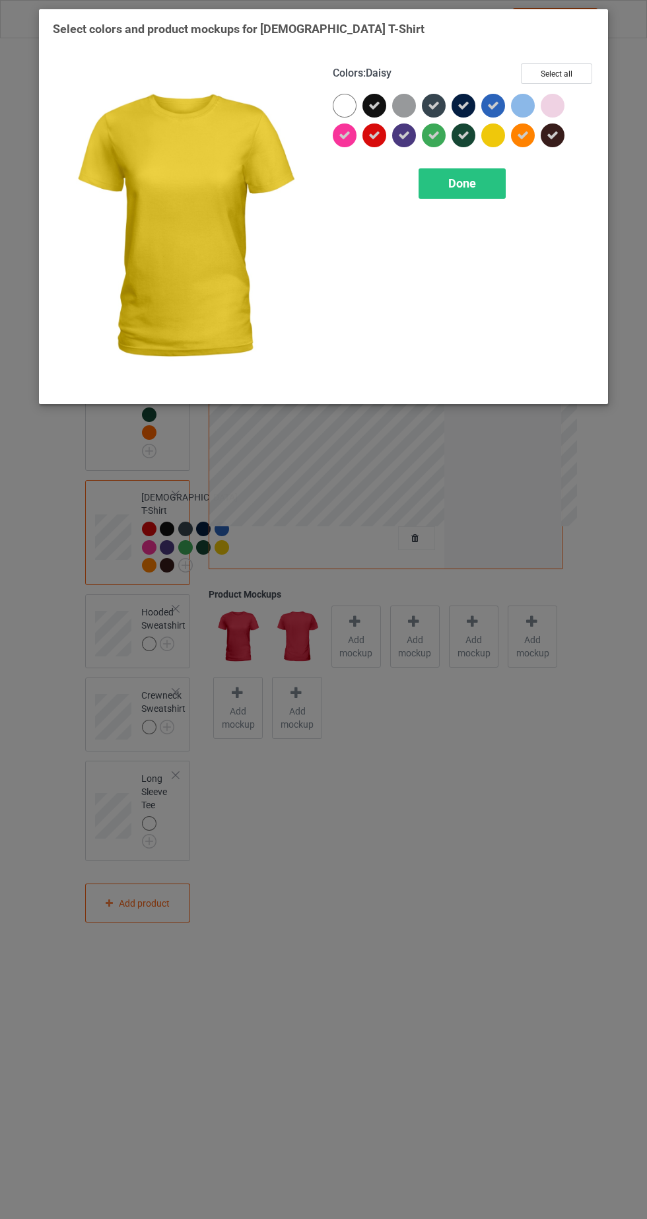
click at [486, 192] on div "Done" at bounding box center [462, 183] width 87 height 30
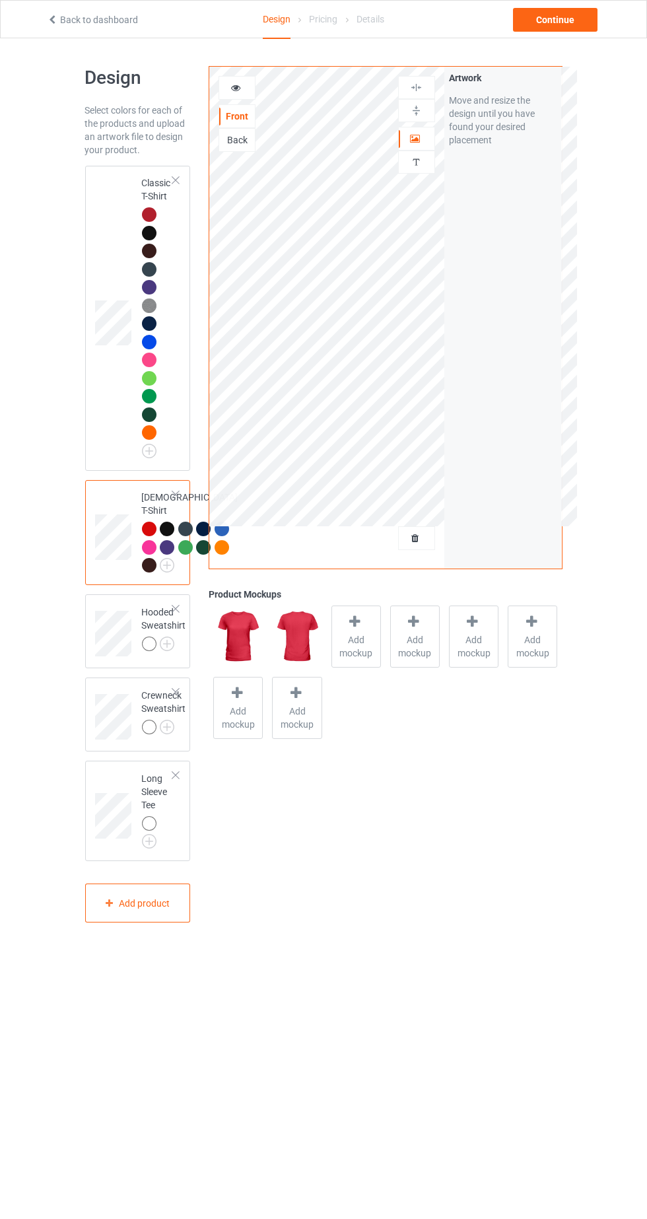
click at [0, 0] on img at bounding box center [0, 0] width 0 height 0
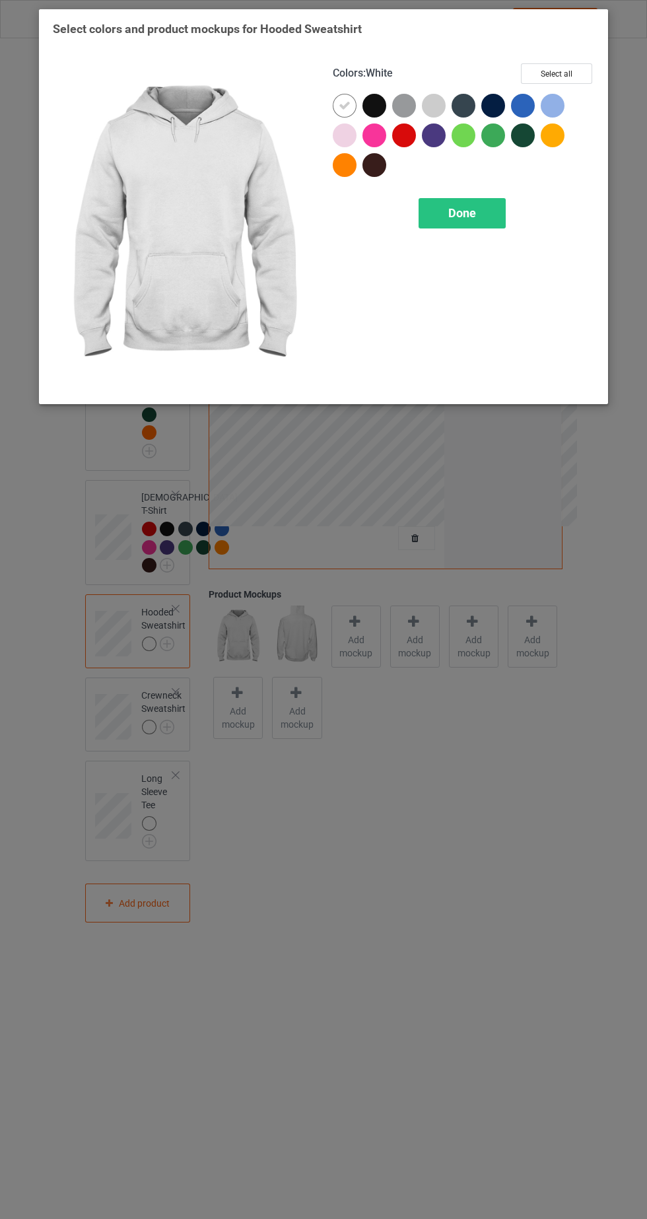
click at [368, 98] on div at bounding box center [375, 106] width 24 height 24
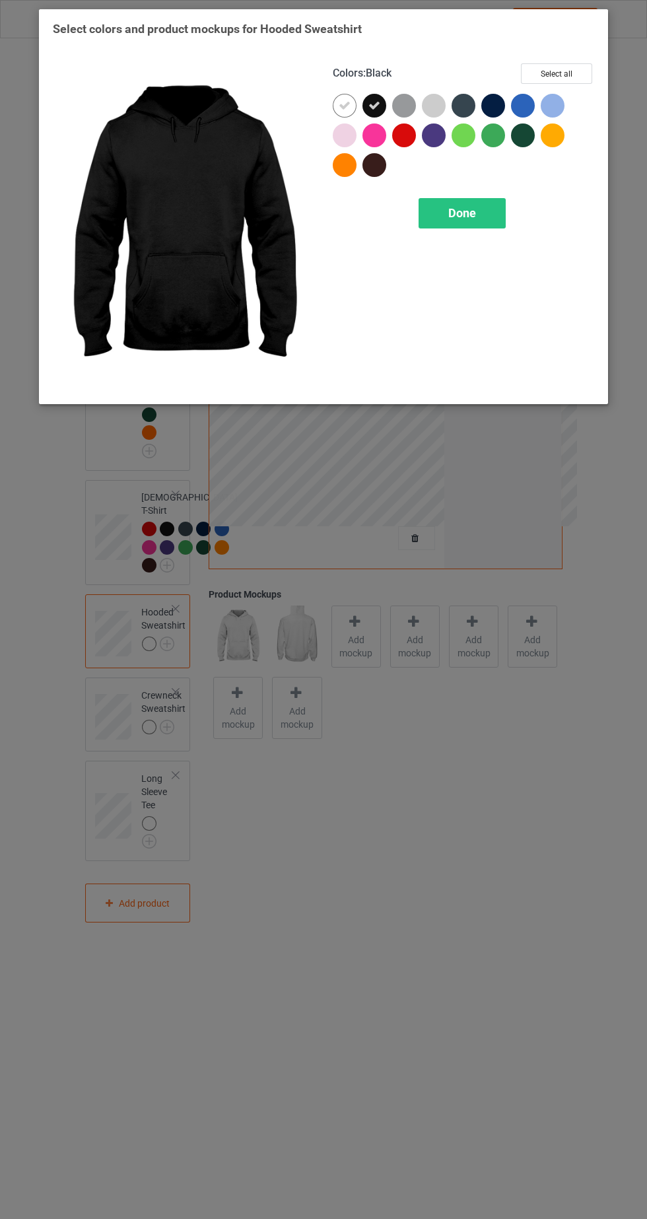
click at [343, 104] on icon at bounding box center [345, 106] width 12 height 12
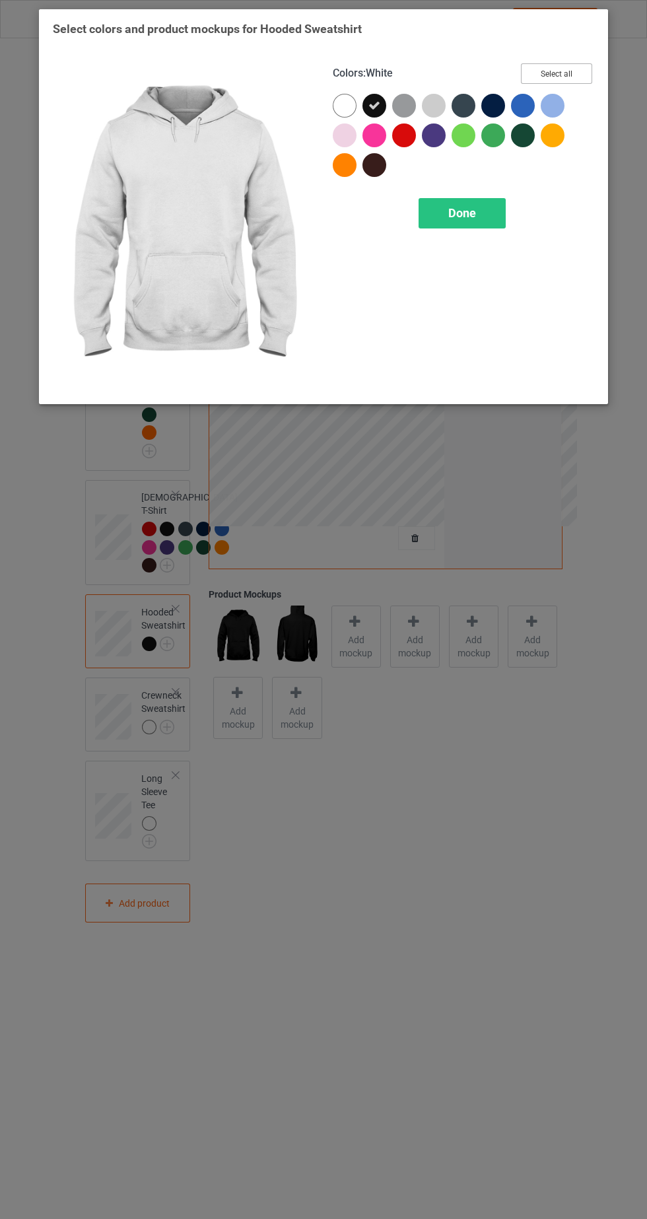
click at [563, 73] on button "Select all" at bounding box center [556, 73] width 71 height 20
click at [341, 110] on icon at bounding box center [345, 106] width 12 height 12
click at [435, 103] on icon at bounding box center [434, 106] width 12 height 12
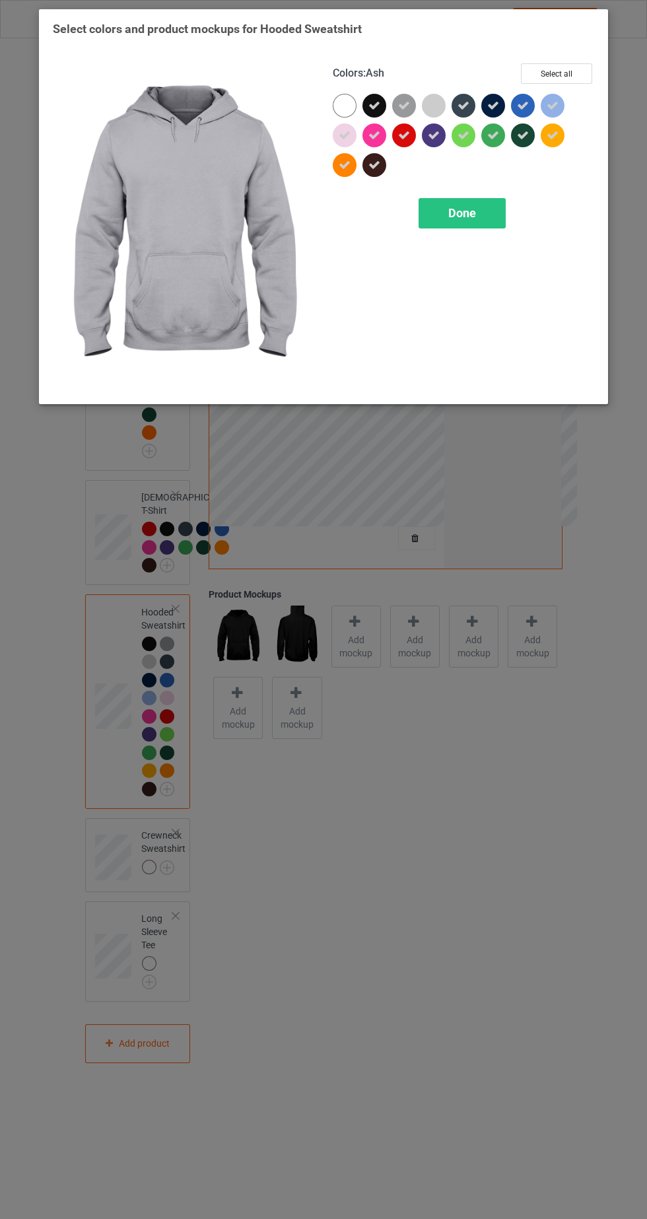
click at [340, 135] on icon at bounding box center [345, 135] width 12 height 12
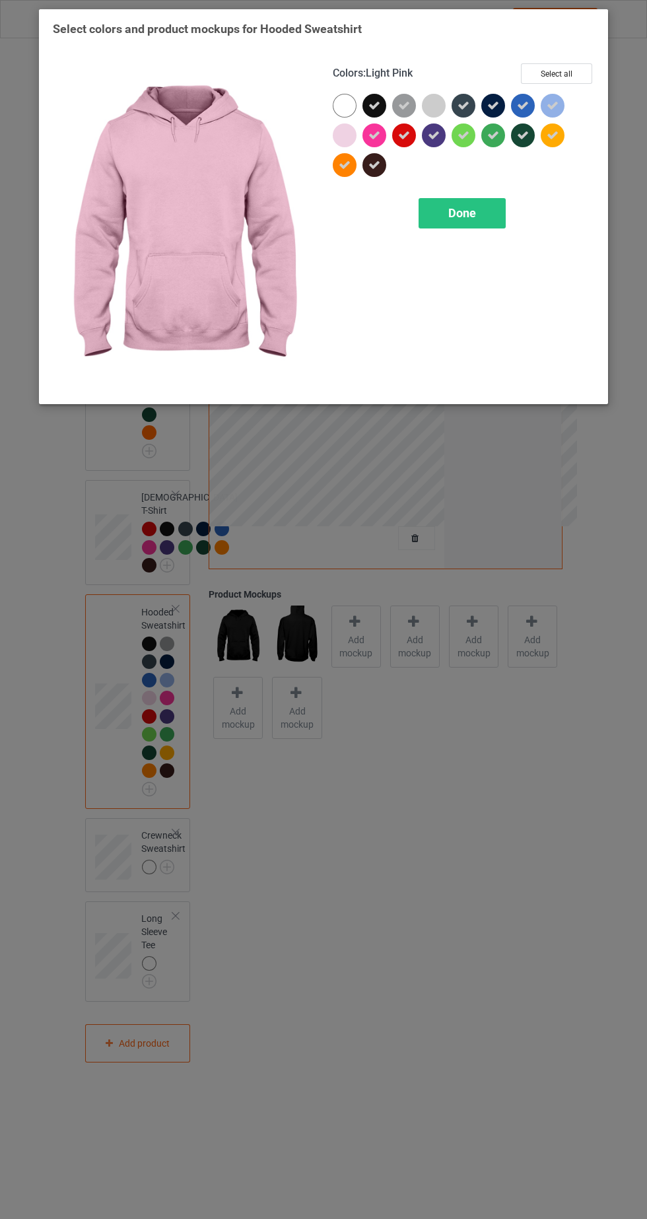
click at [338, 164] on div at bounding box center [345, 165] width 24 height 24
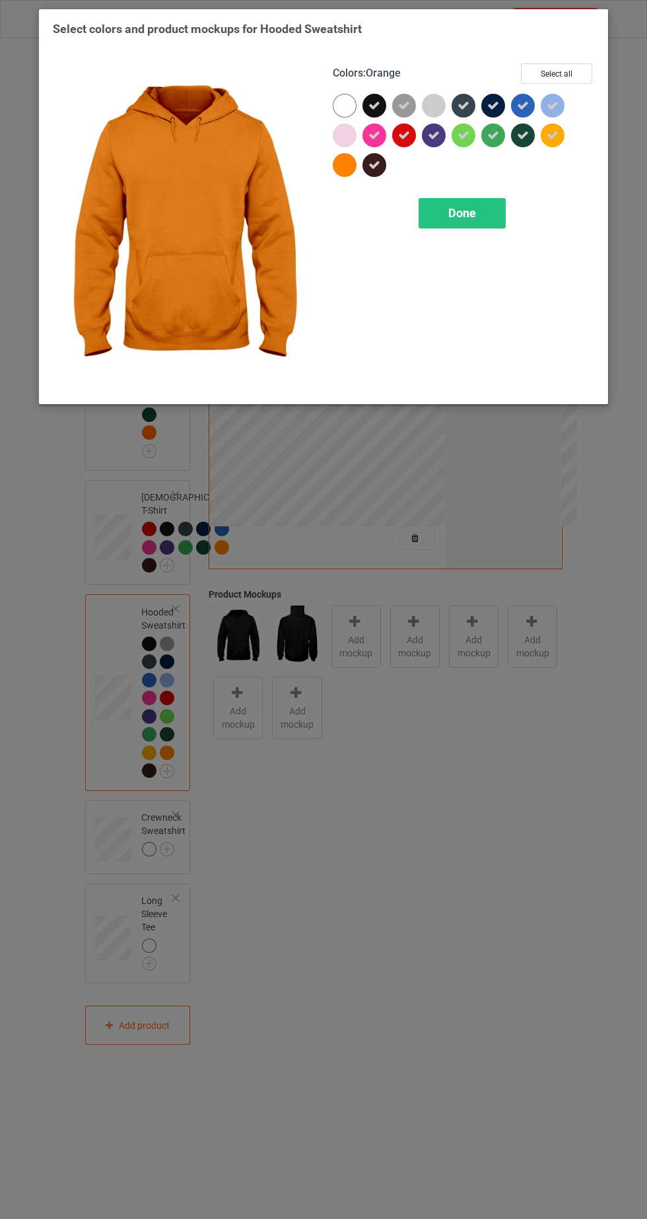
click at [552, 135] on icon at bounding box center [553, 135] width 12 height 12
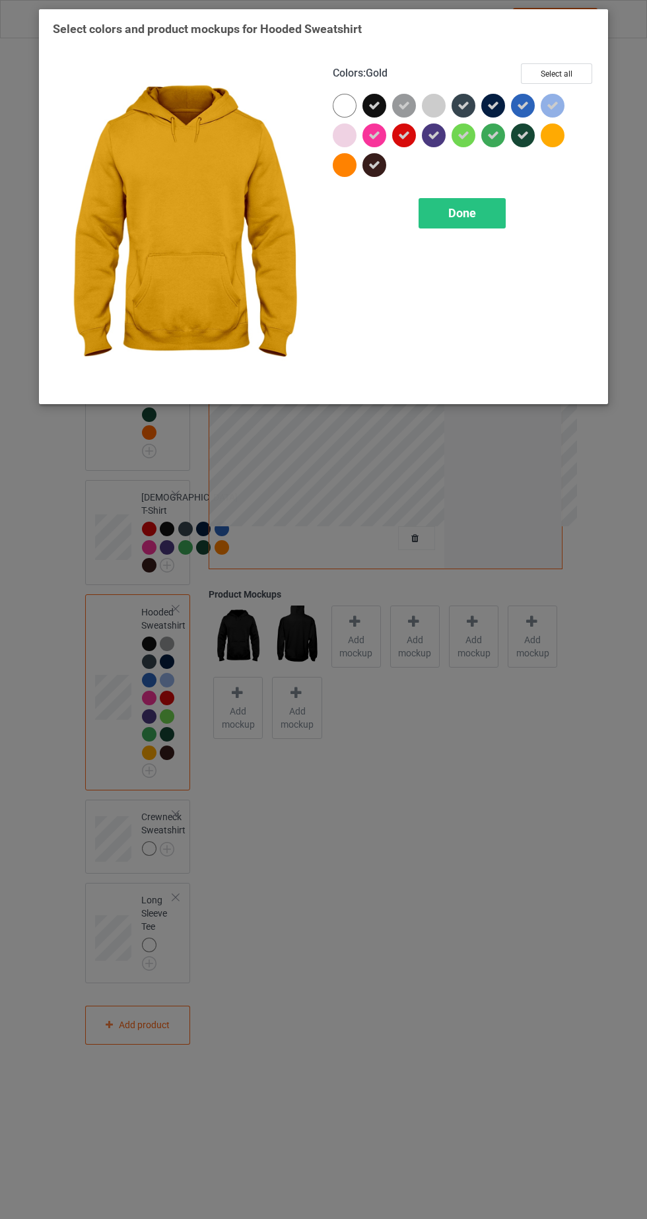
click at [463, 134] on icon at bounding box center [464, 135] width 12 height 12
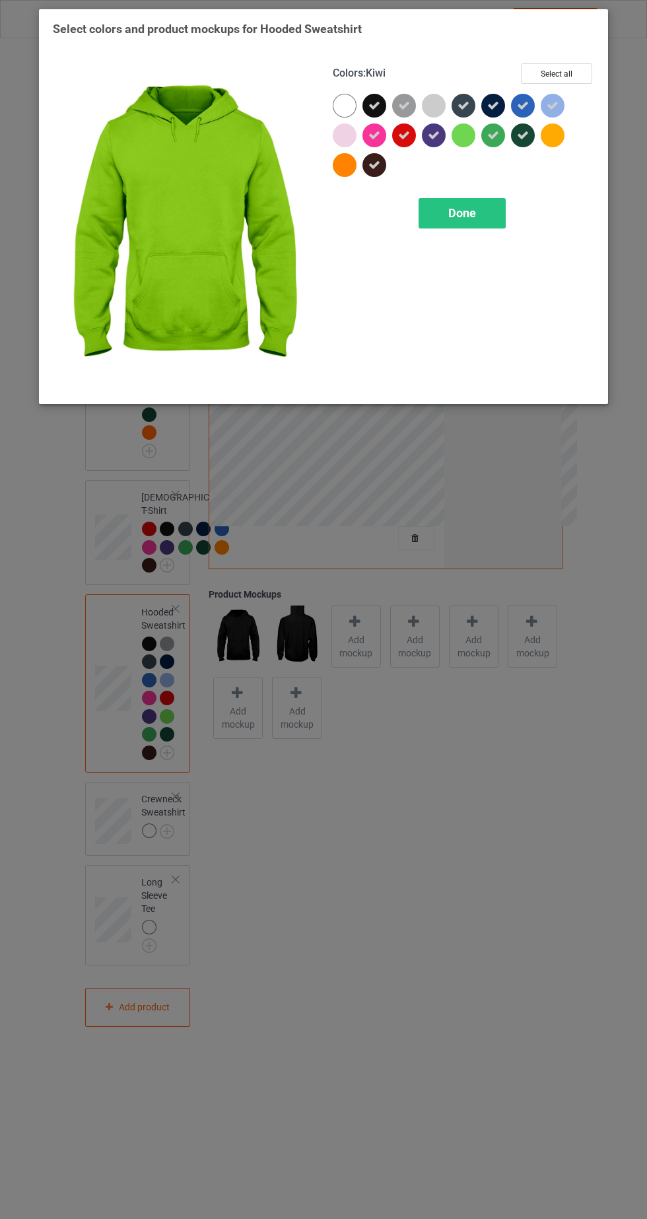
click at [554, 104] on icon at bounding box center [553, 106] width 12 height 12
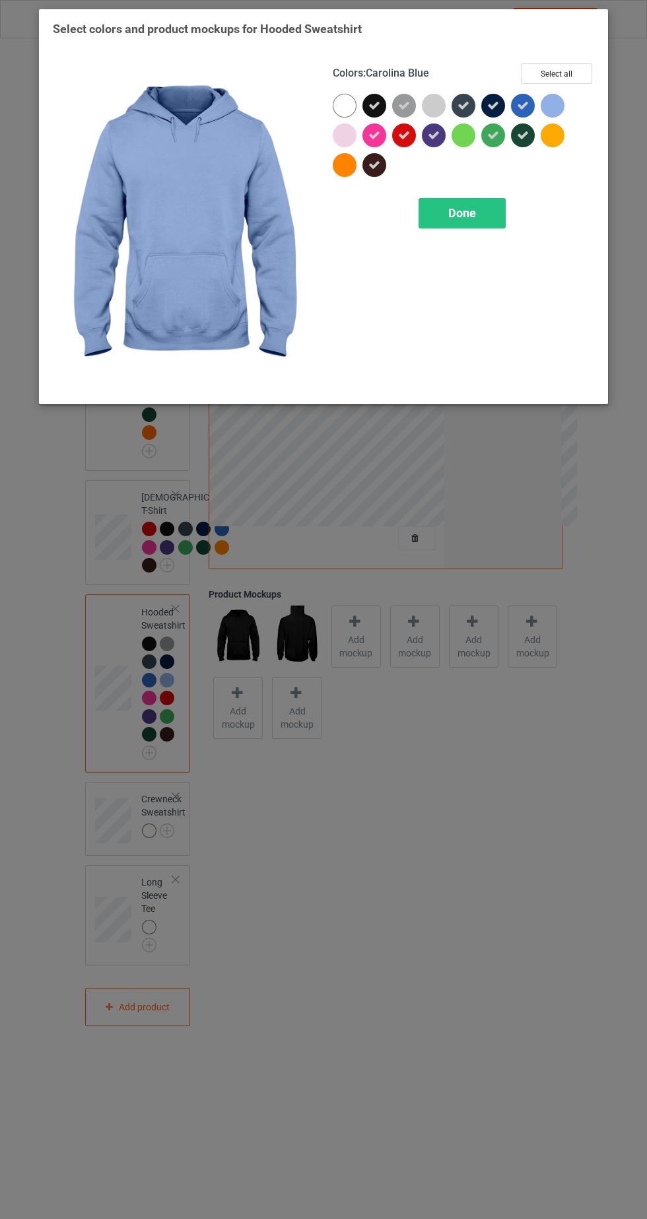
click at [485, 245] on div "Colors : Carolina Blue Select all Done" at bounding box center [464, 226] width 280 height 345
click at [480, 226] on div "Done" at bounding box center [462, 213] width 87 height 30
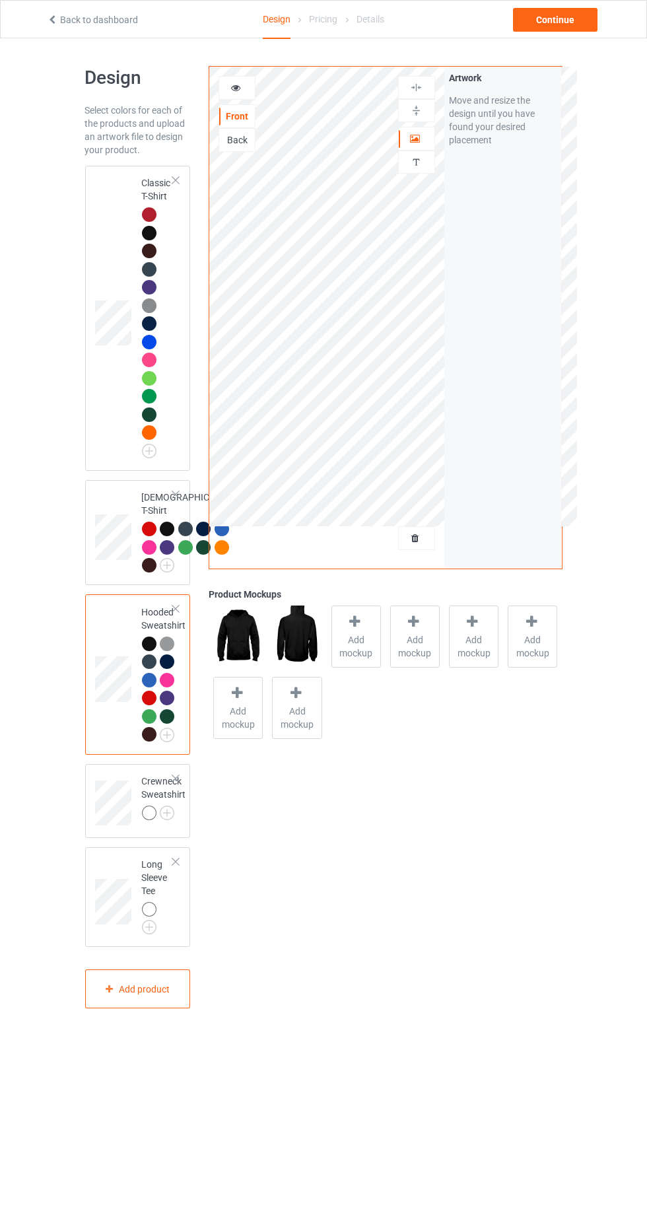
click at [0, 0] on img at bounding box center [0, 0] width 0 height 0
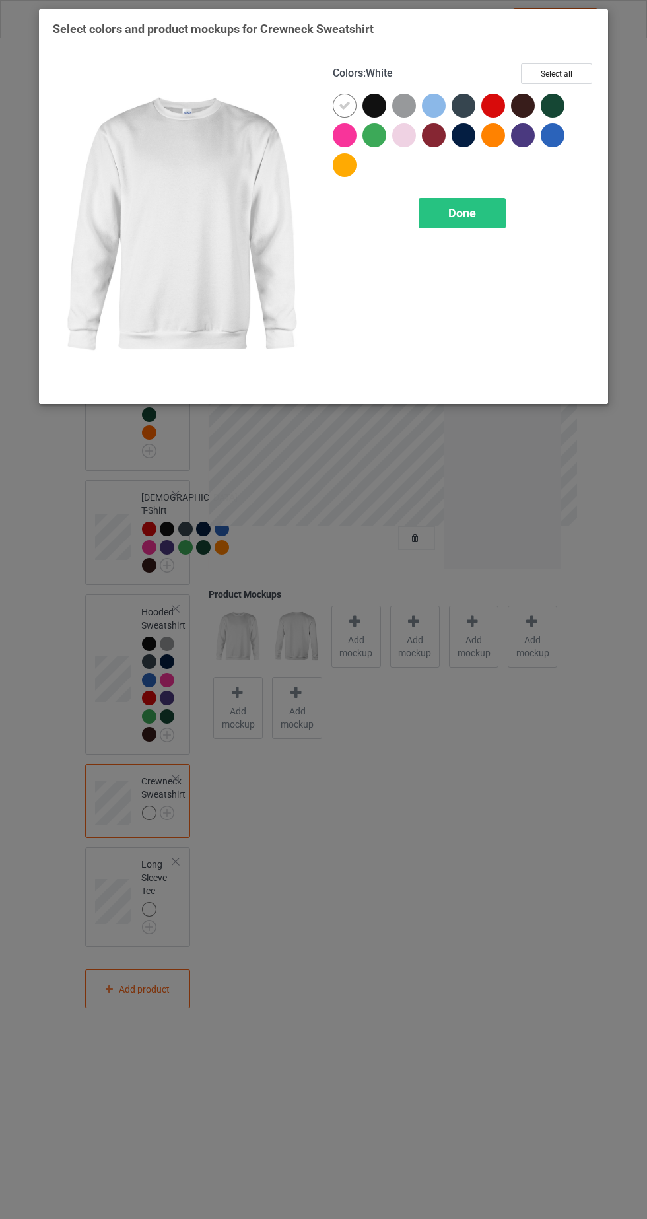
click at [363, 101] on div at bounding box center [378, 109] width 30 height 30
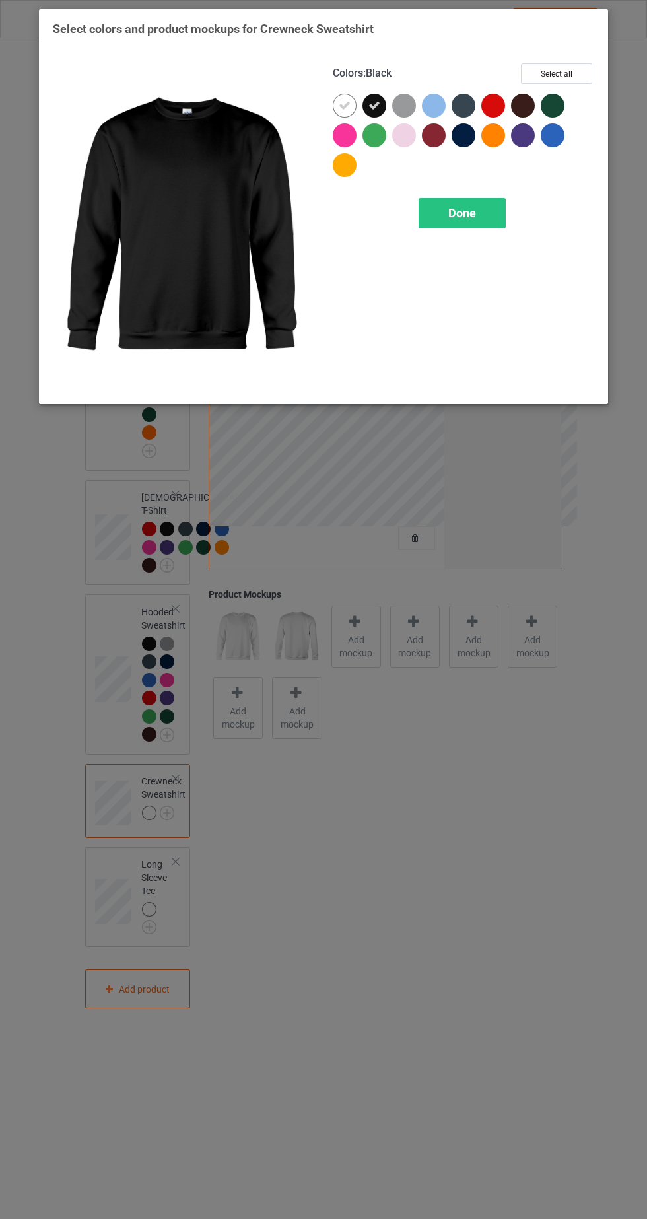
click at [340, 104] on icon at bounding box center [345, 106] width 12 height 12
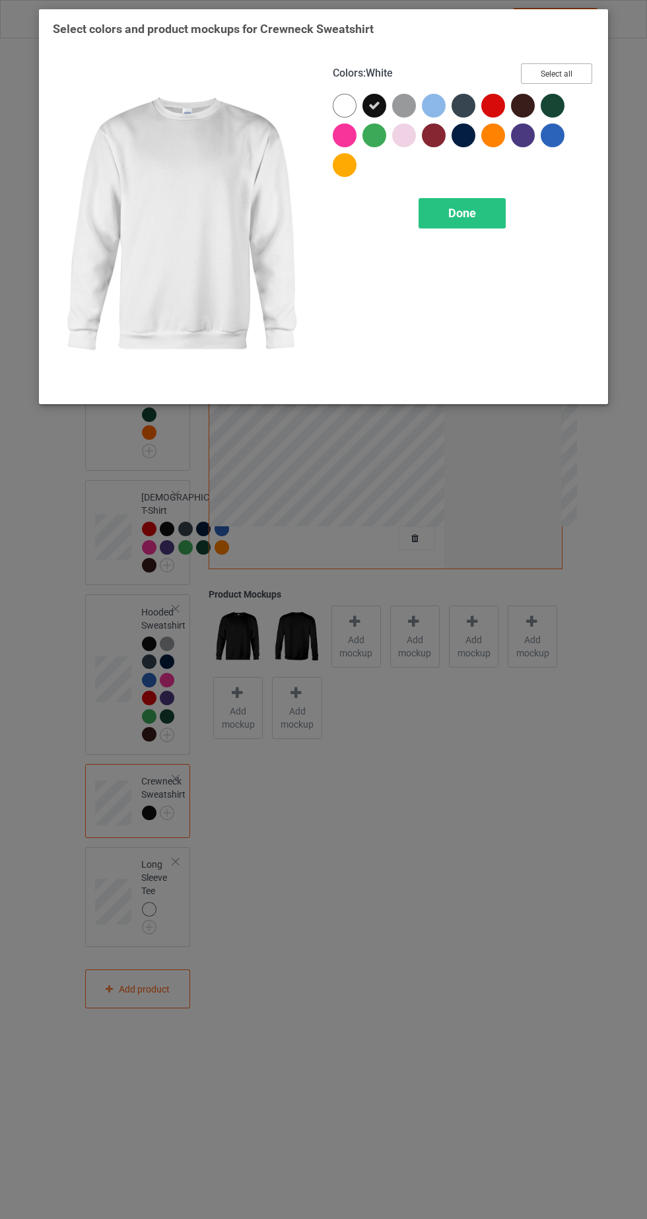
click at [554, 78] on button "Select all" at bounding box center [556, 73] width 71 height 20
click at [343, 104] on icon at bounding box center [345, 106] width 12 height 12
click at [428, 108] on icon at bounding box center [434, 106] width 12 height 12
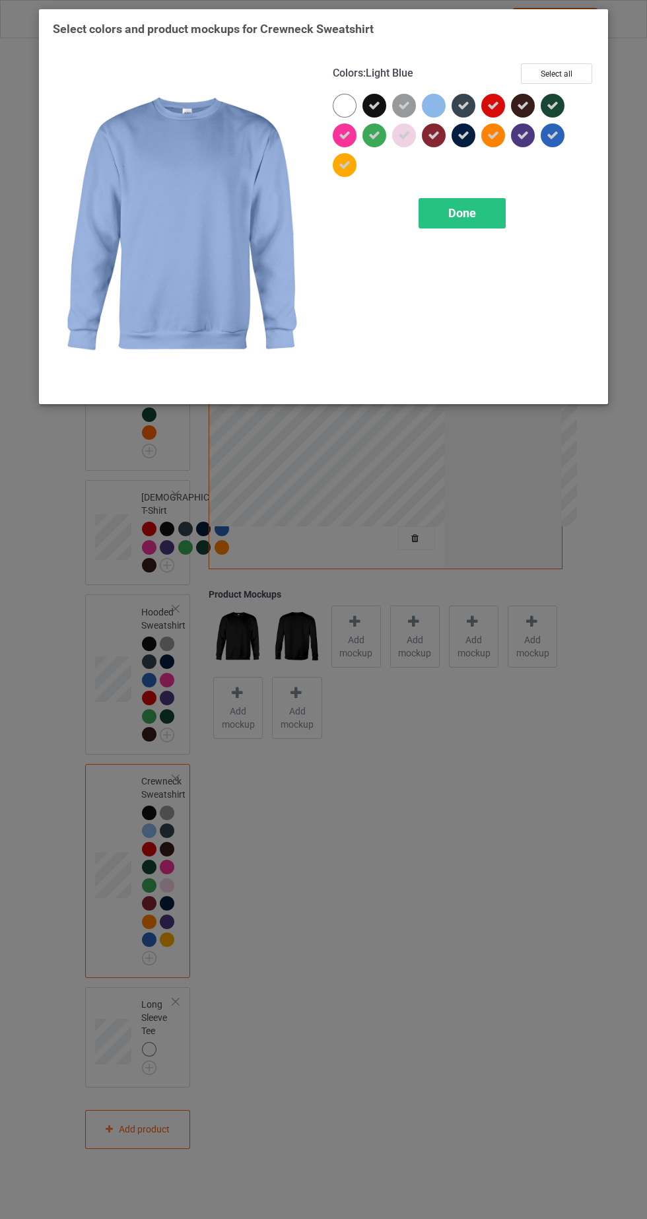
click at [403, 140] on icon at bounding box center [404, 135] width 12 height 12
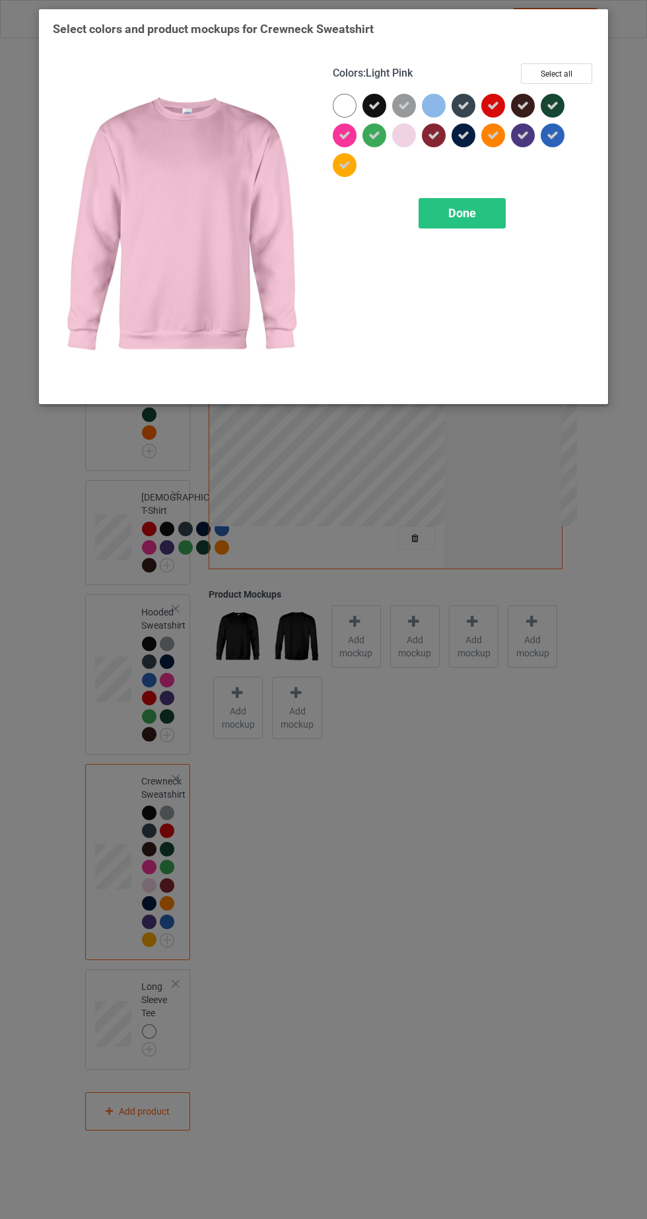
click at [404, 105] on icon at bounding box center [404, 106] width 12 height 12
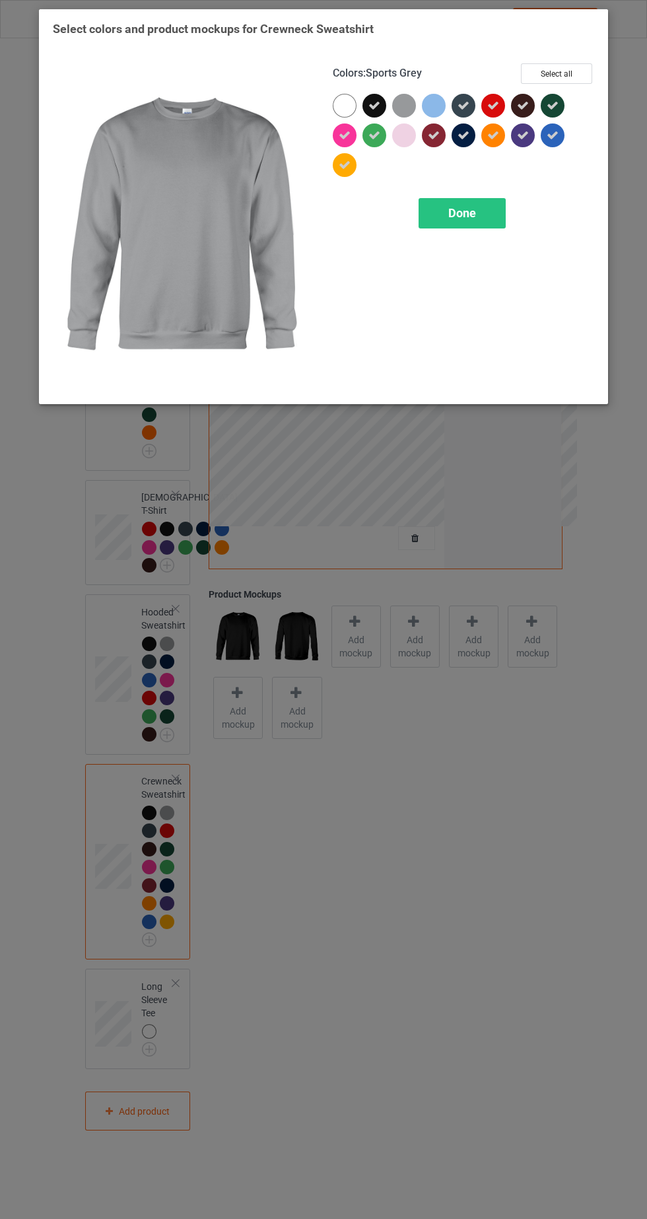
click at [493, 134] on icon at bounding box center [493, 135] width 12 height 12
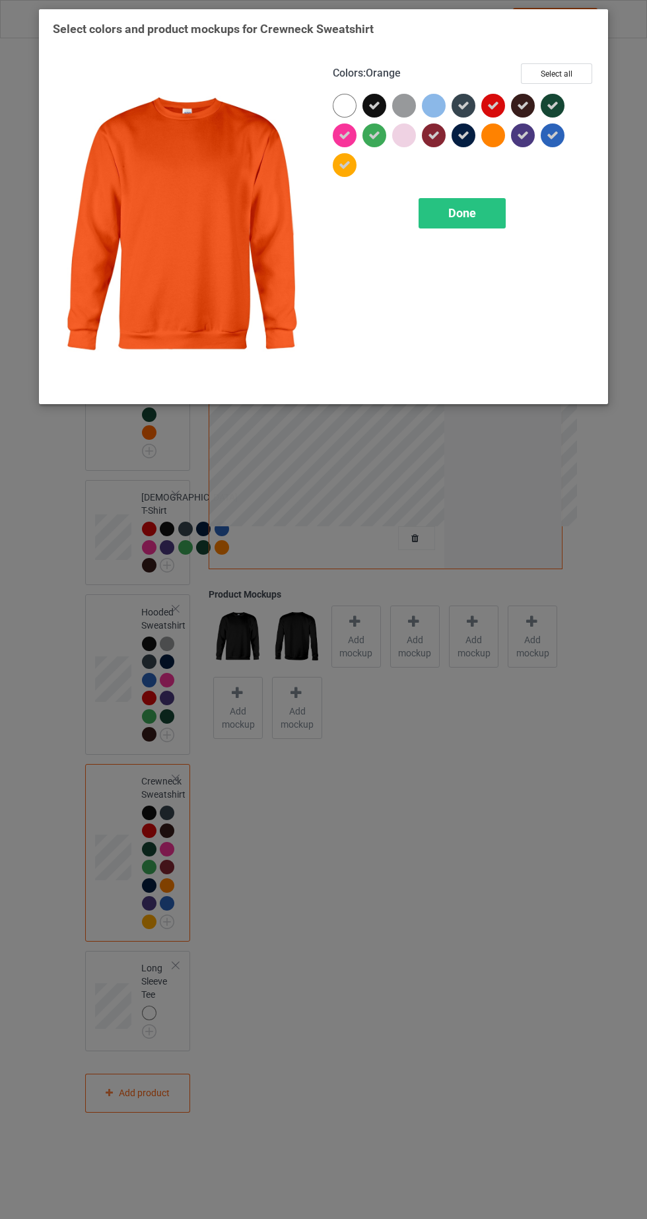
click at [344, 164] on icon at bounding box center [345, 165] width 12 height 12
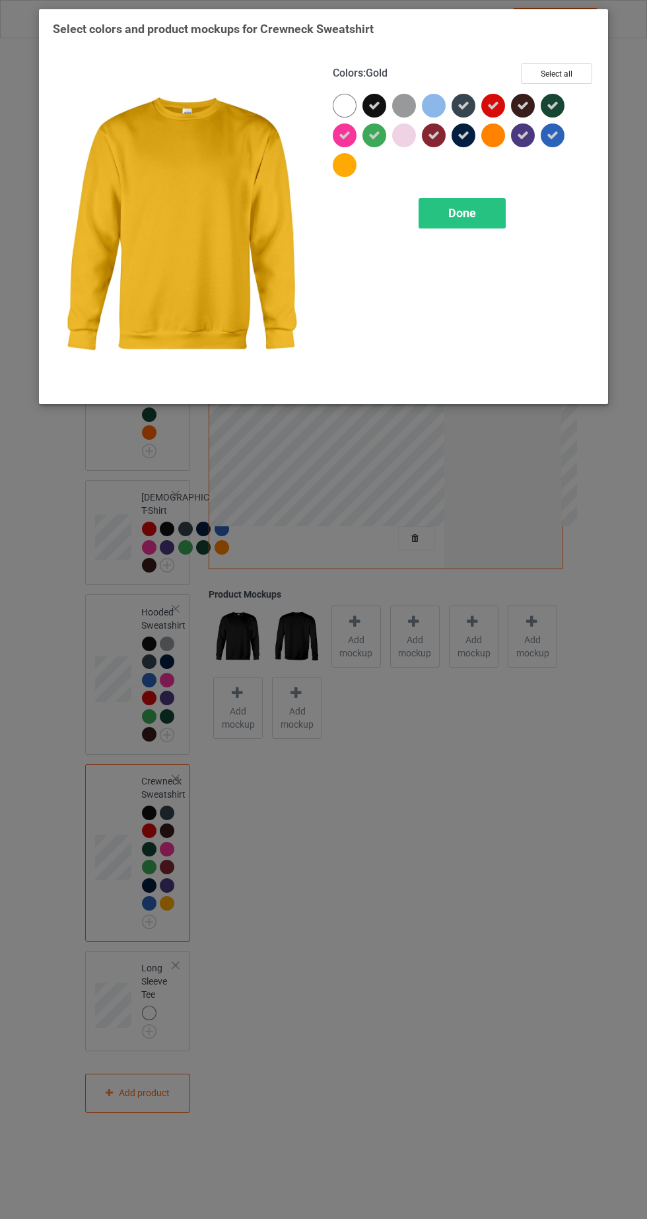
click at [487, 219] on div "Done" at bounding box center [462, 213] width 87 height 30
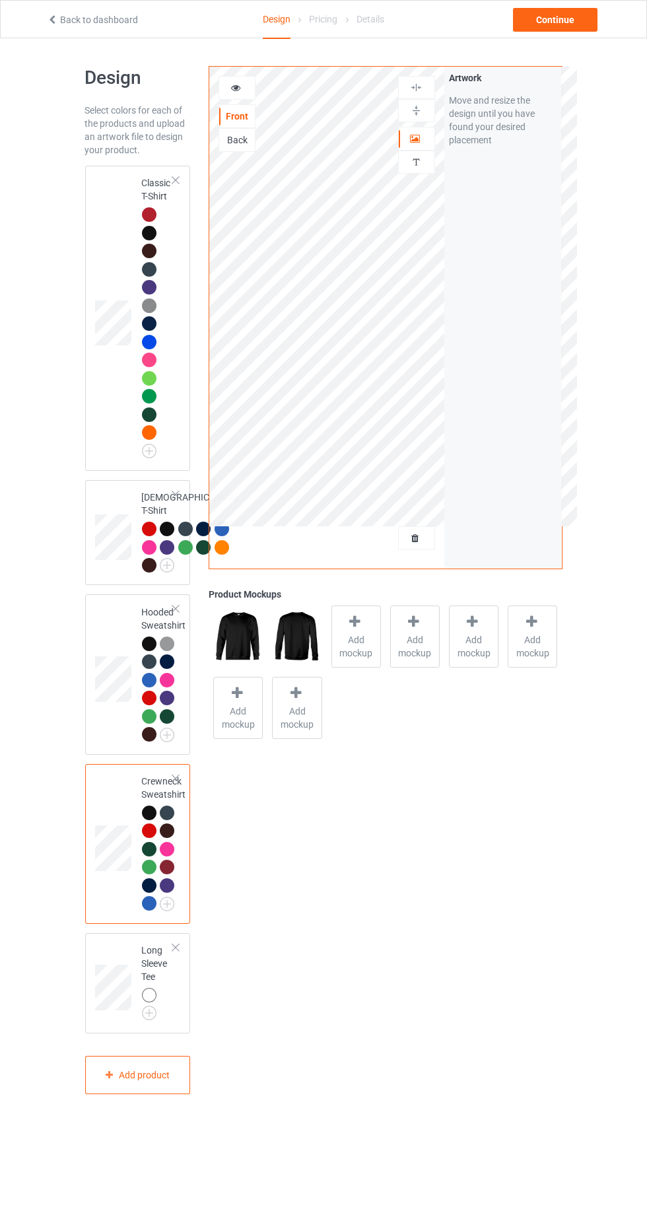
click at [0, 0] on img at bounding box center [0, 0] width 0 height 0
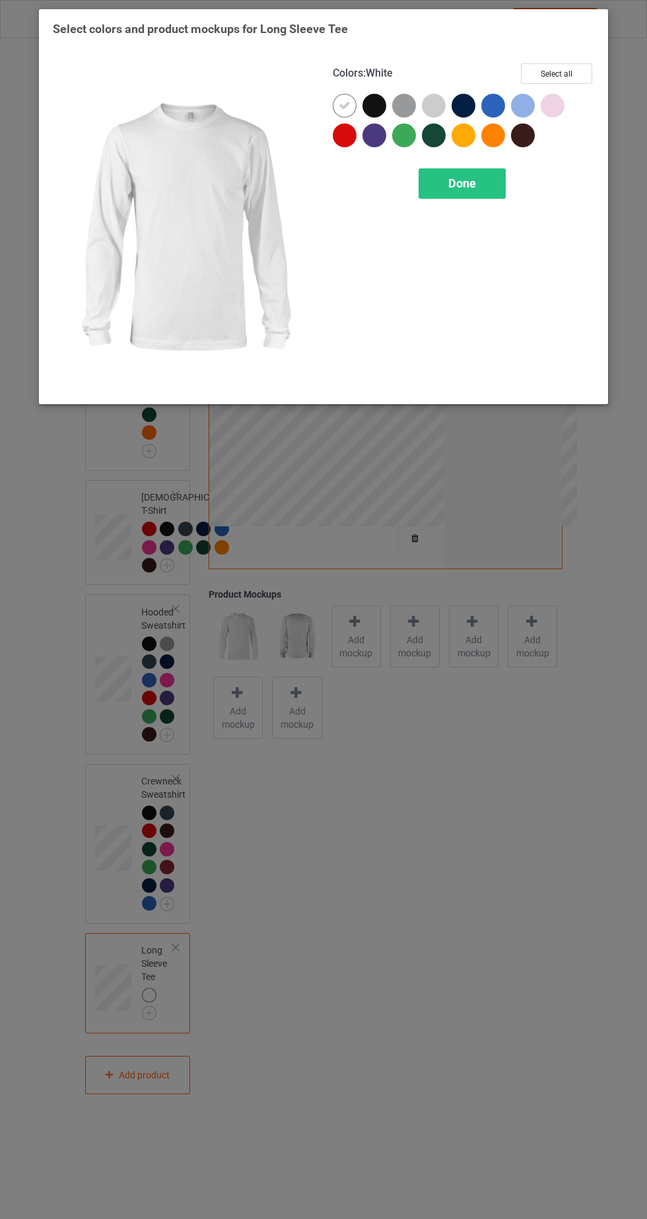
click at [576, 81] on button "Select all" at bounding box center [556, 73] width 71 height 20
click at [344, 104] on icon at bounding box center [345, 106] width 12 height 12
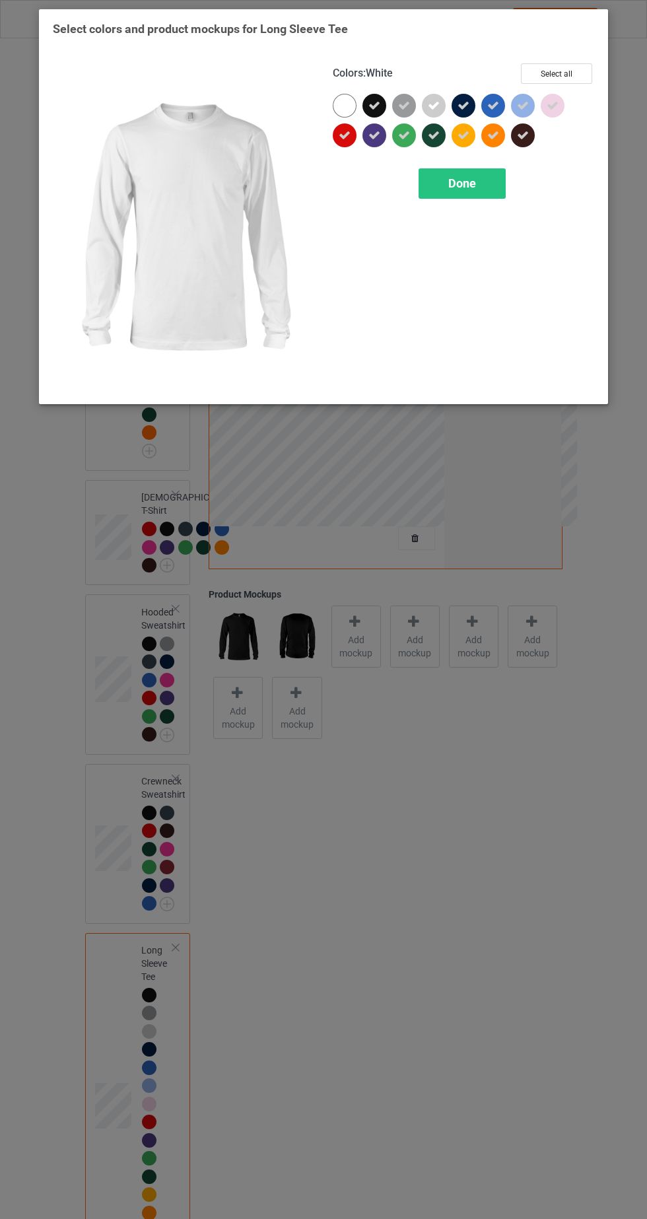
click at [431, 108] on icon at bounding box center [434, 106] width 12 height 12
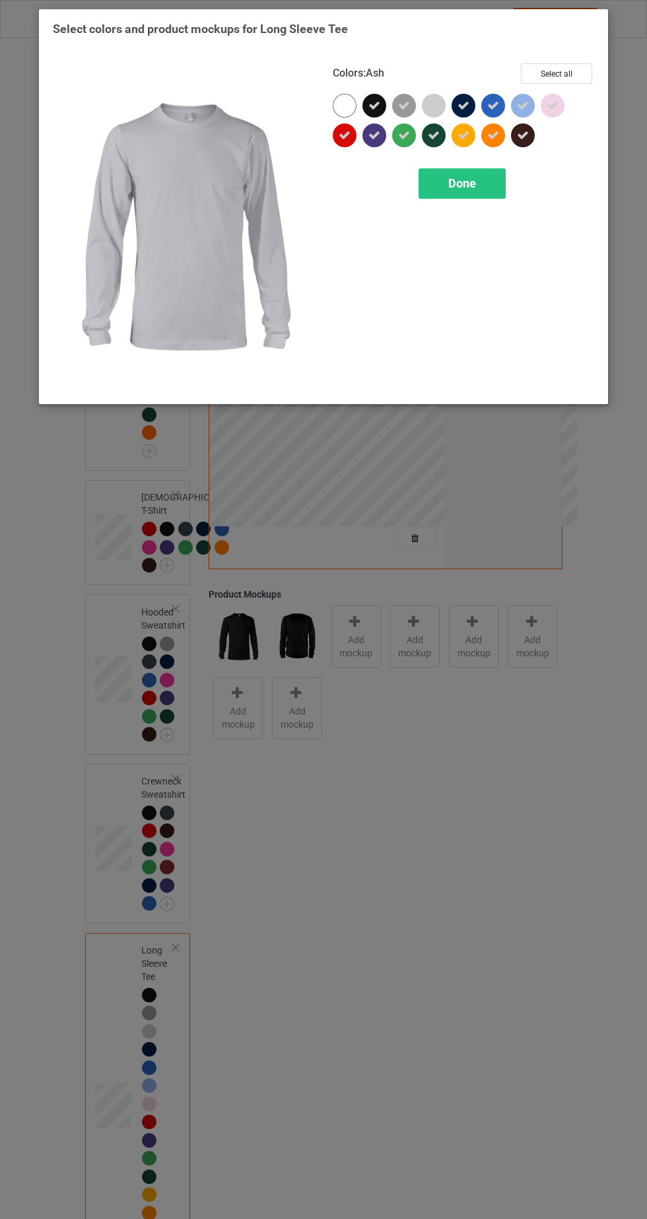
click at [463, 134] on icon at bounding box center [464, 135] width 12 height 12
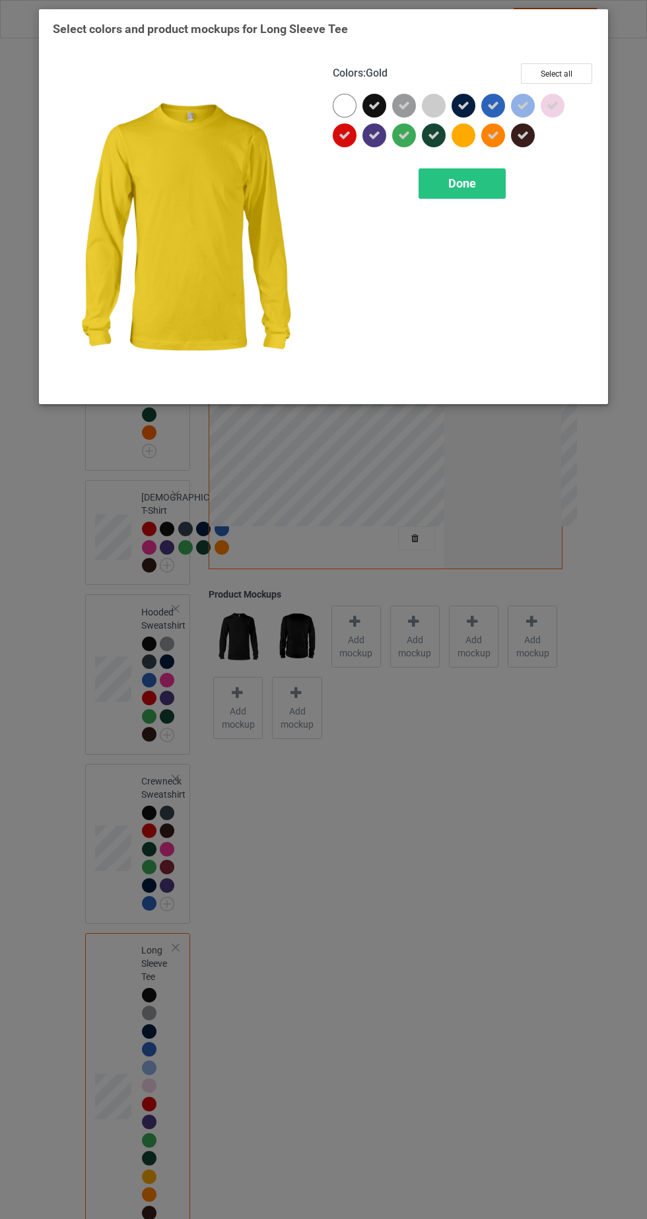
click at [523, 104] on icon at bounding box center [523, 106] width 12 height 12
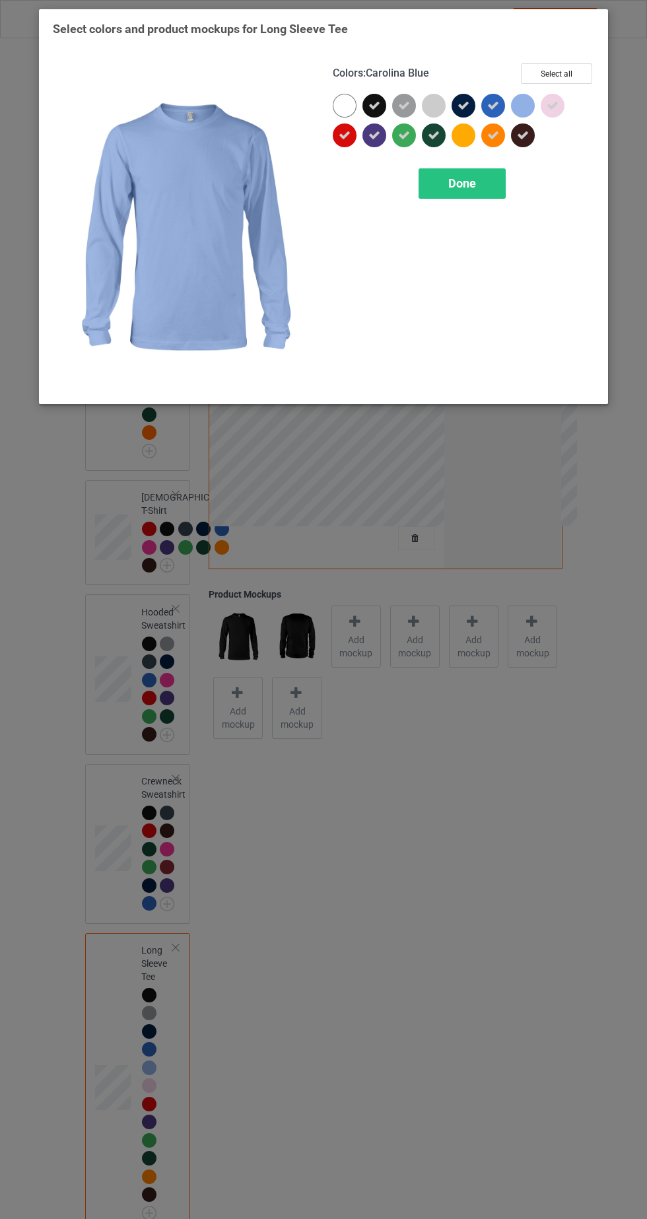
click at [552, 106] on icon at bounding box center [553, 106] width 12 height 12
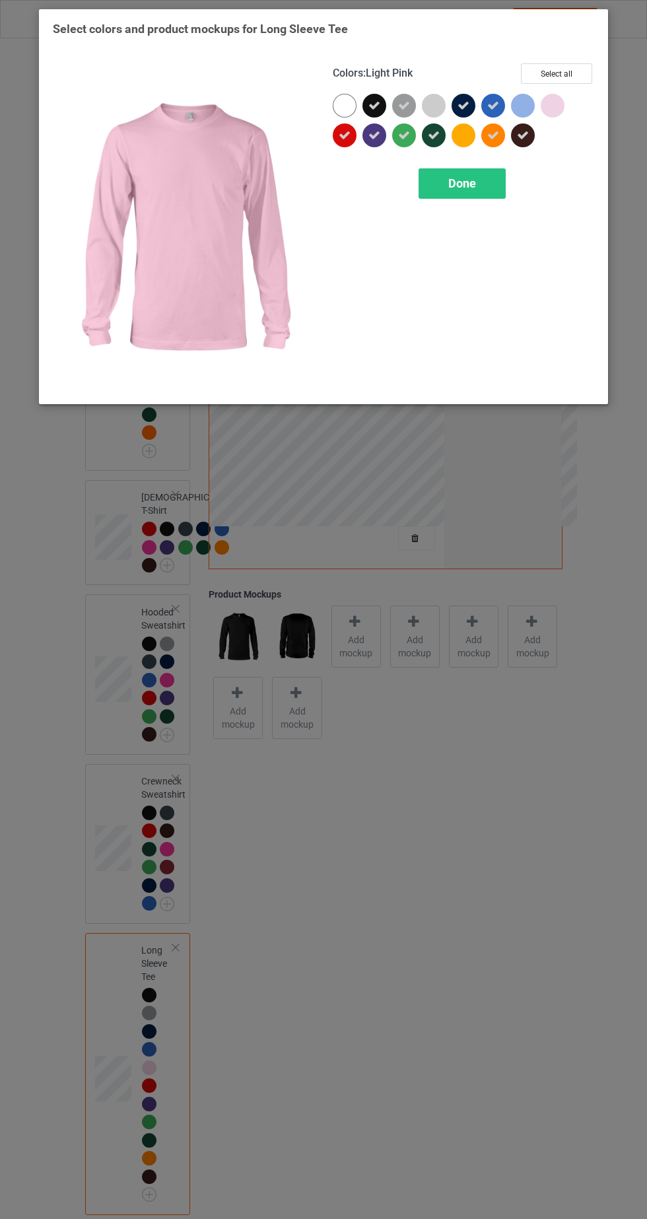
click at [479, 192] on div "Done" at bounding box center [462, 183] width 87 height 30
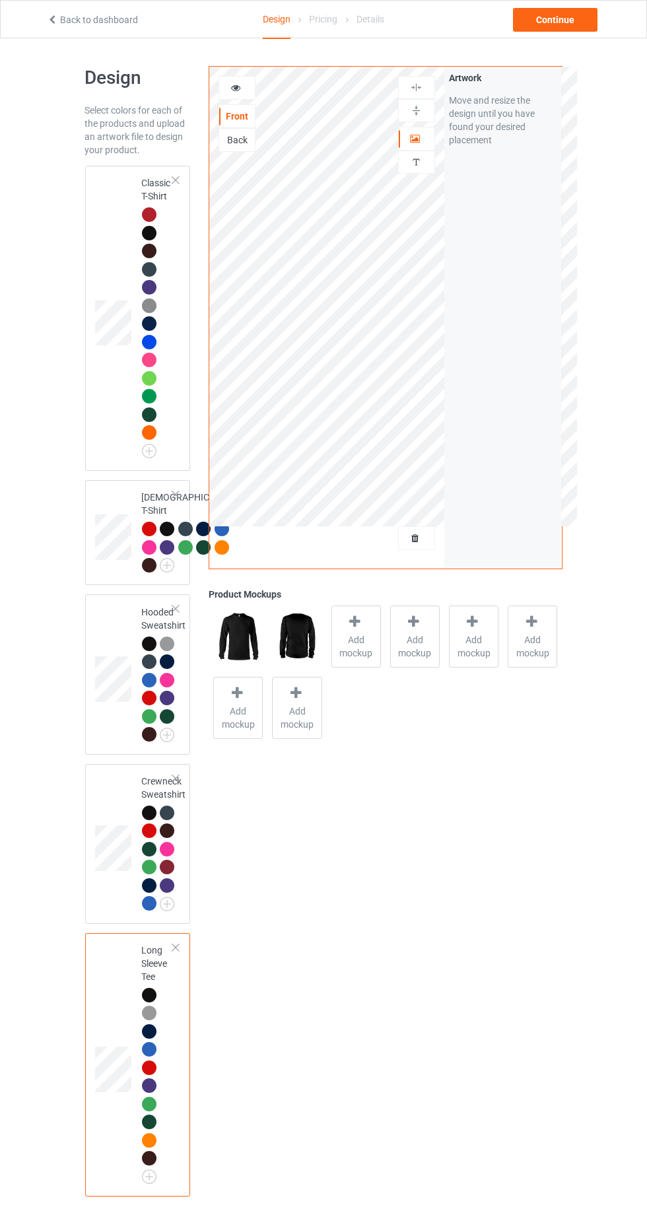
click at [149, 209] on div at bounding box center [149, 214] width 15 height 15
click at [145, 322] on div at bounding box center [149, 323] width 15 height 15
click at [147, 234] on div at bounding box center [149, 233] width 15 height 15
click at [239, 90] on icon at bounding box center [236, 85] width 11 height 9
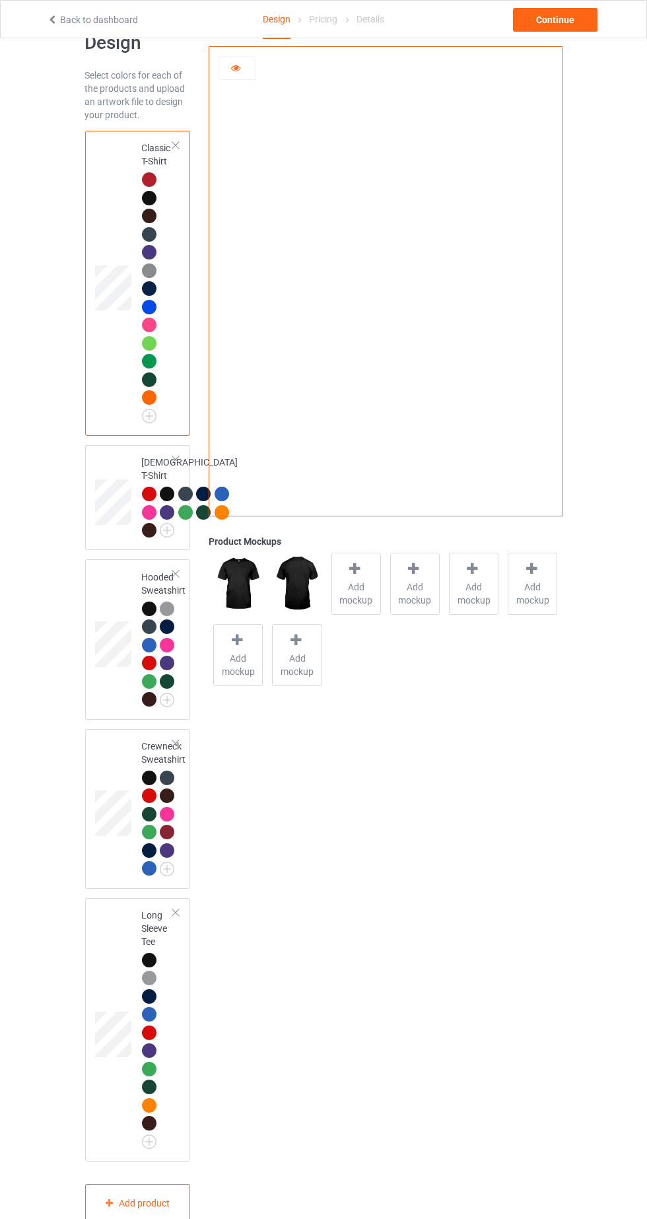
scroll to position [36, 0]
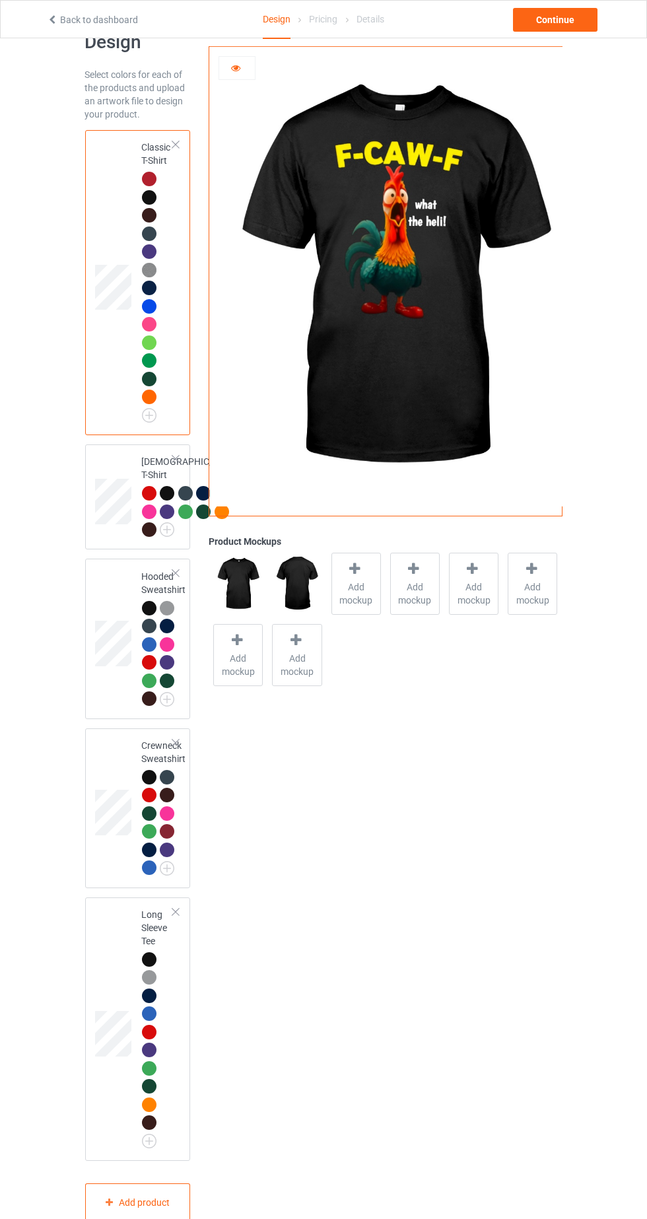
click at [0, 0] on img at bounding box center [0, 0] width 0 height 0
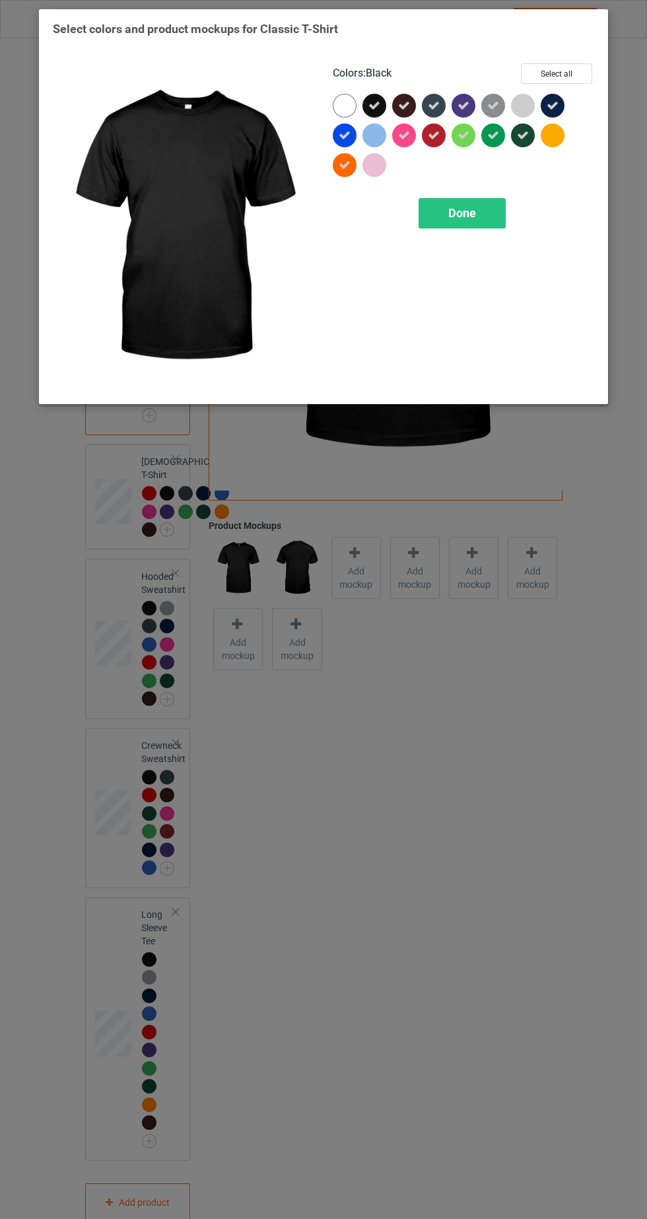
click at [454, 859] on div "Select colors and product mockups for Classic T-Shirt Colors : Black Select all…" at bounding box center [323, 609] width 647 height 1219
click at [474, 218] on span "Done" at bounding box center [462, 213] width 28 height 14
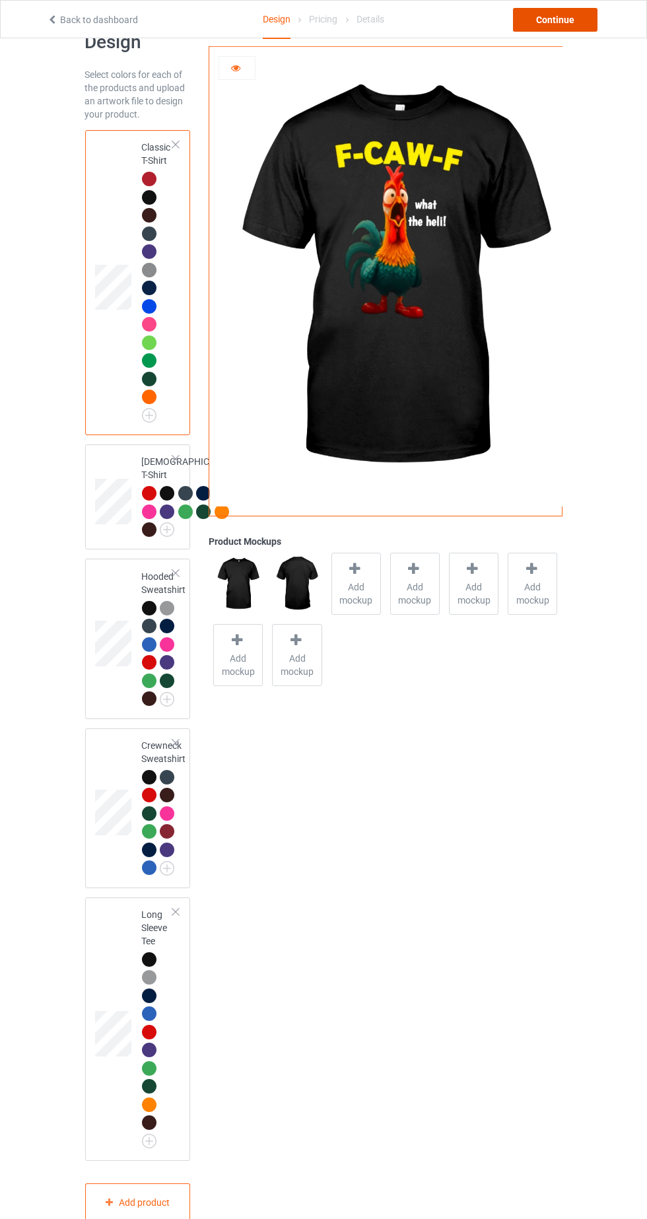
click at [560, 17] on div "Continue" at bounding box center [555, 20] width 85 height 24
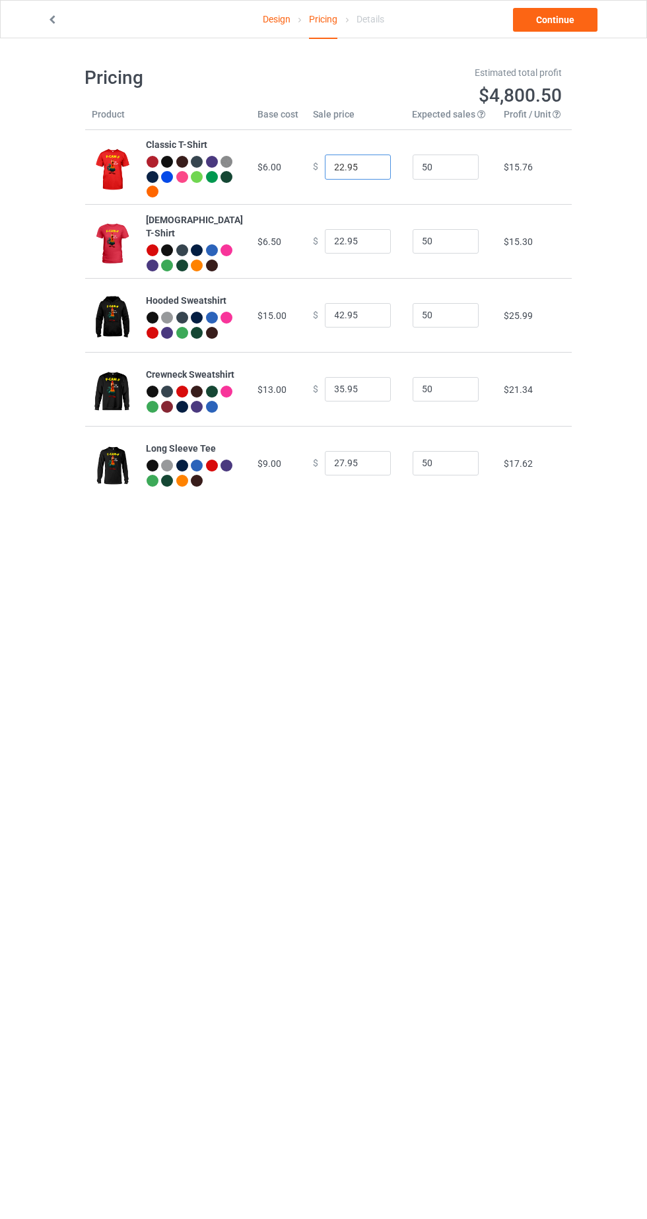
click at [325, 166] on input "22.95" at bounding box center [358, 167] width 66 height 25
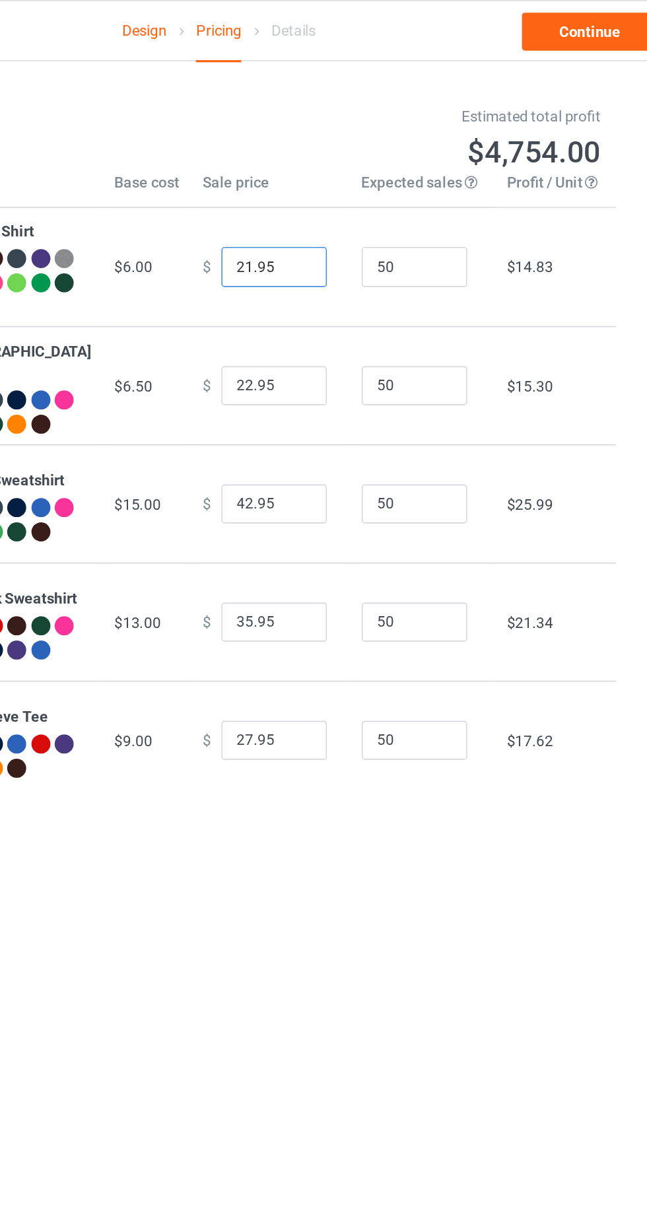
type input "21.95"
click at [325, 244] on input "22.95" at bounding box center [358, 241] width 66 height 25
type input "21.95"
click at [325, 320] on input "42.95" at bounding box center [358, 315] width 66 height 25
type input "38.95"
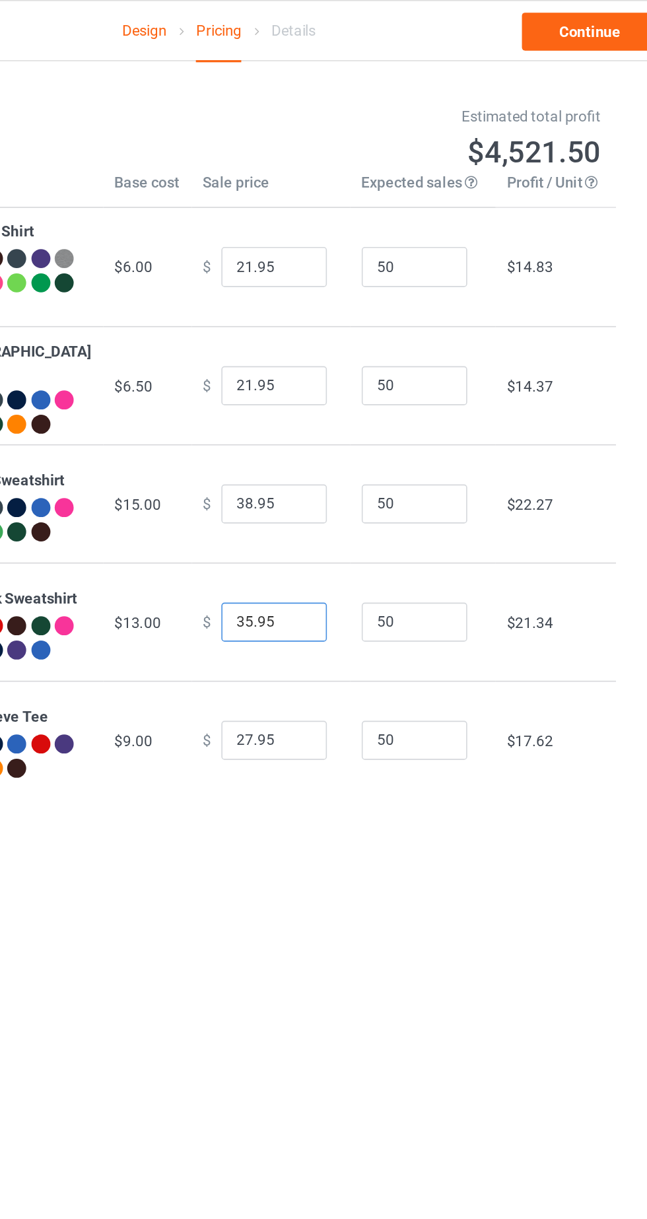
click at [328, 399] on input "35.95" at bounding box center [358, 389] width 66 height 25
type input "34.95"
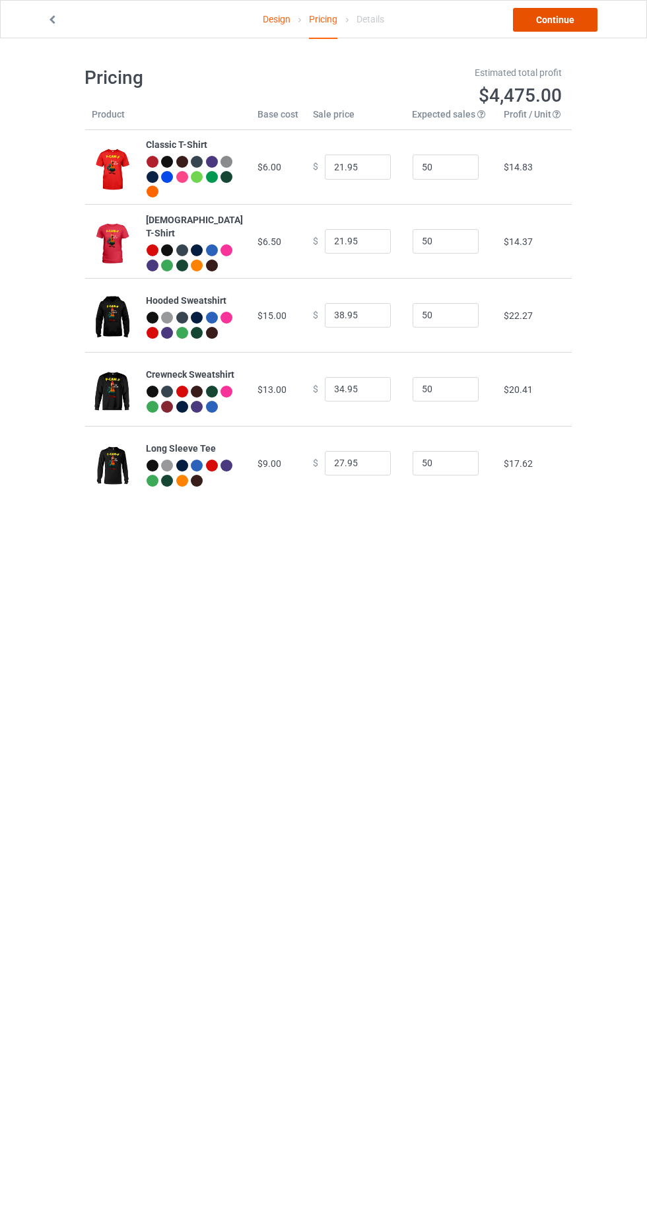
click at [581, 28] on link "Continue" at bounding box center [555, 20] width 85 height 24
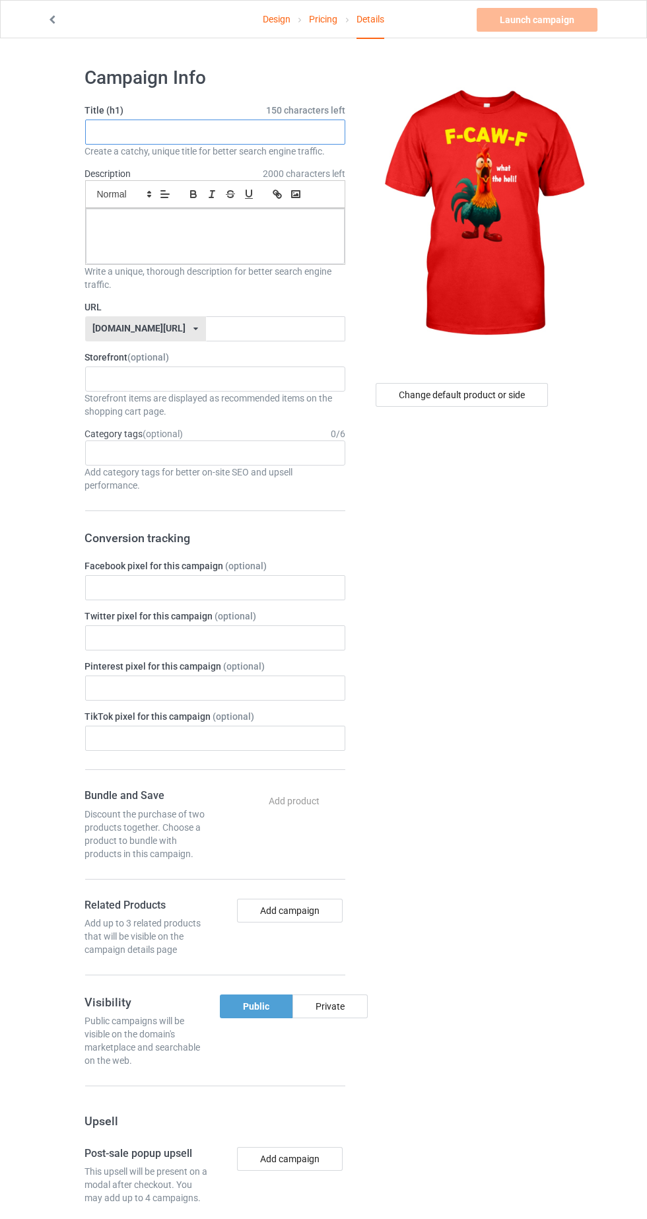
click at [332, 131] on input "text" at bounding box center [215, 132] width 260 height 25
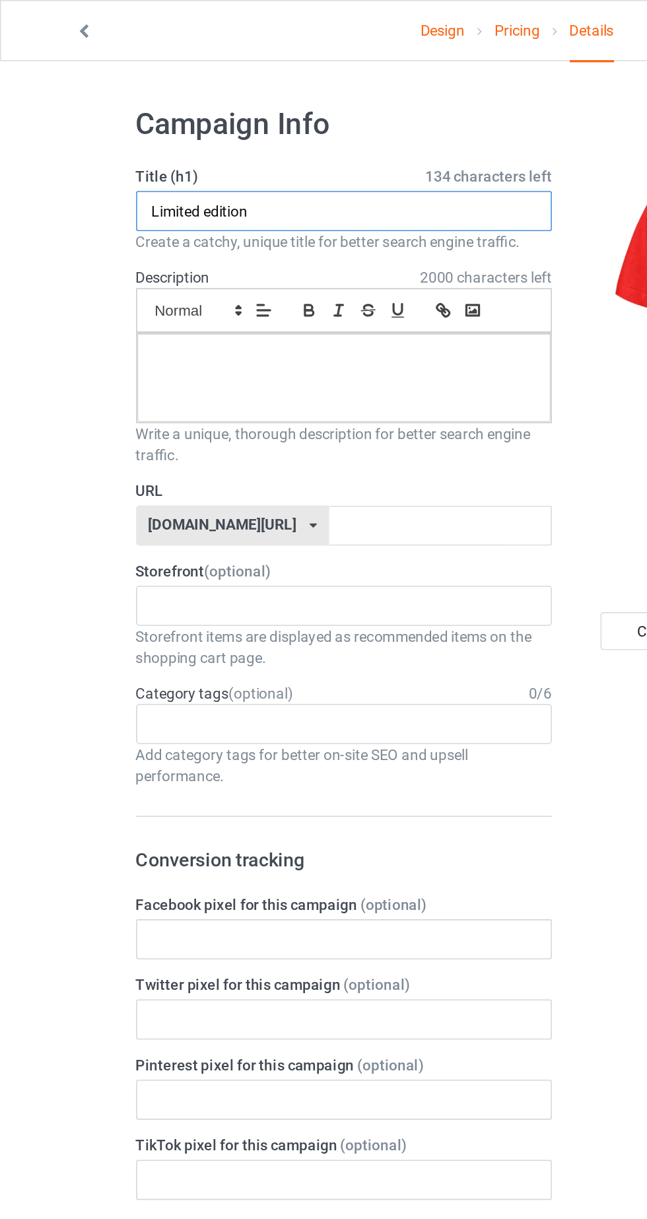
type input "Limited edition"
click at [137, 248] on div at bounding box center [215, 236] width 259 height 55
click at [279, 328] on input "text" at bounding box center [275, 328] width 139 height 25
type input "Xkshsyl"
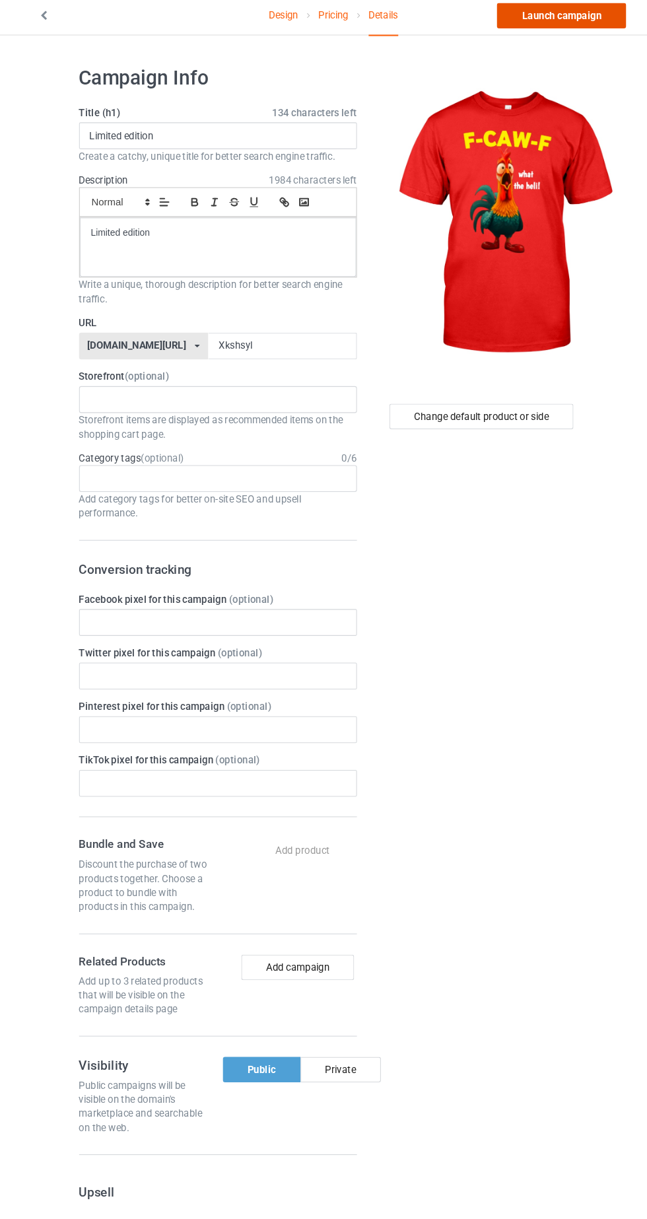
click at [573, 23] on link "Launch campaign" at bounding box center [537, 20] width 121 height 24
